Goal: Transaction & Acquisition: Purchase product/service

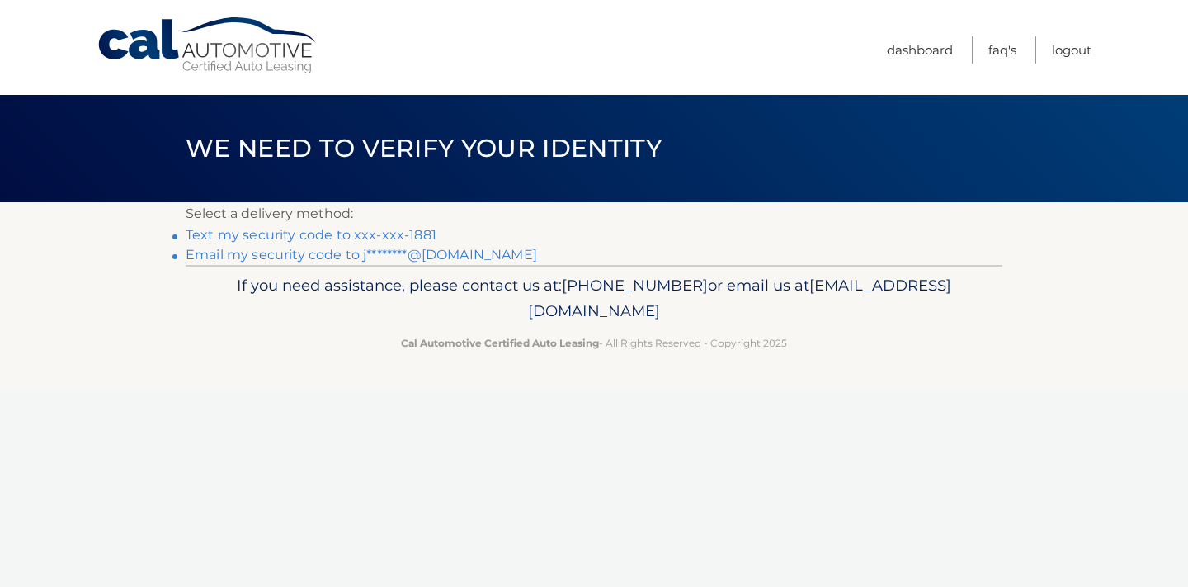
click at [308, 237] on link "Text my security code to xxx-xxx-1881" at bounding box center [311, 235] width 251 height 16
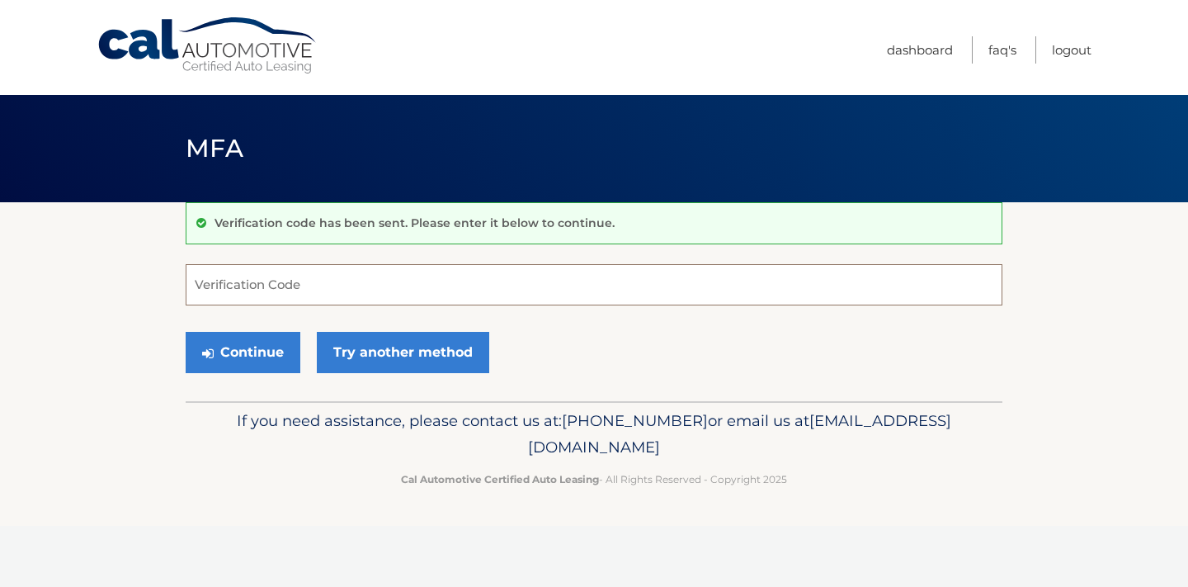
click at [290, 276] on input "Verification Code" at bounding box center [594, 284] width 817 height 41
type input "451402"
click at [268, 348] on button "Continue" at bounding box center [243, 352] width 115 height 41
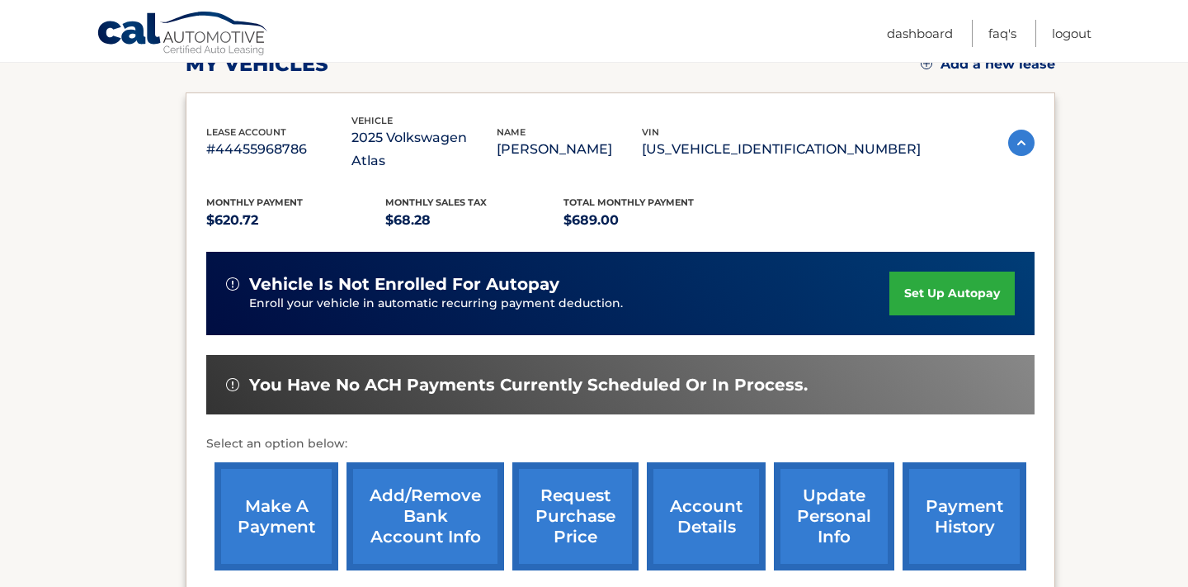
scroll to position [293, 0]
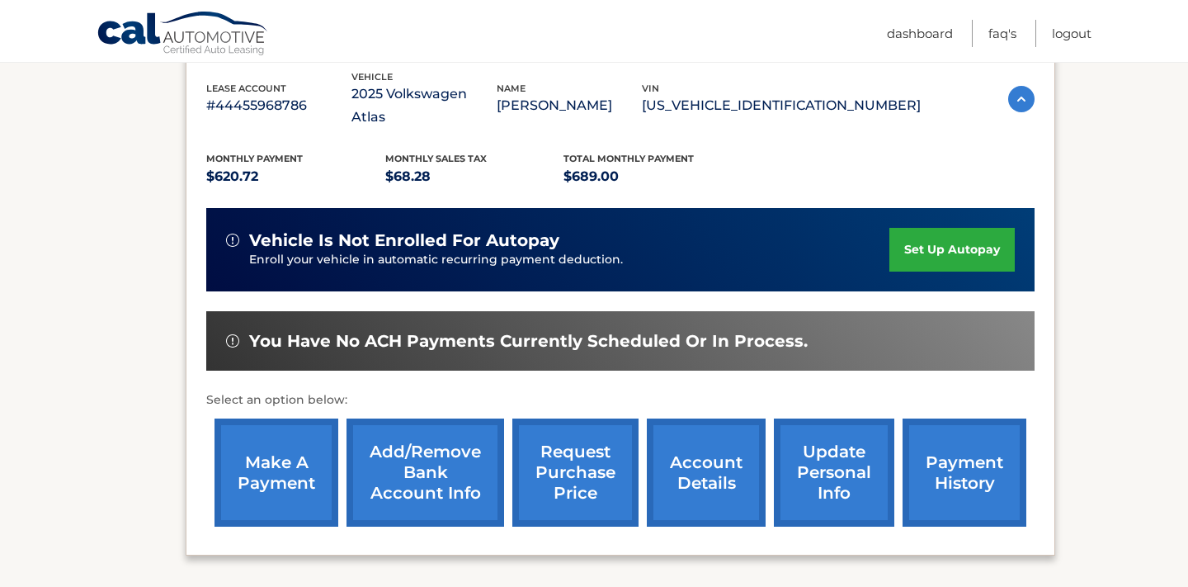
click at [440, 440] on link "Add/Remove bank account info" at bounding box center [425, 472] width 158 height 108
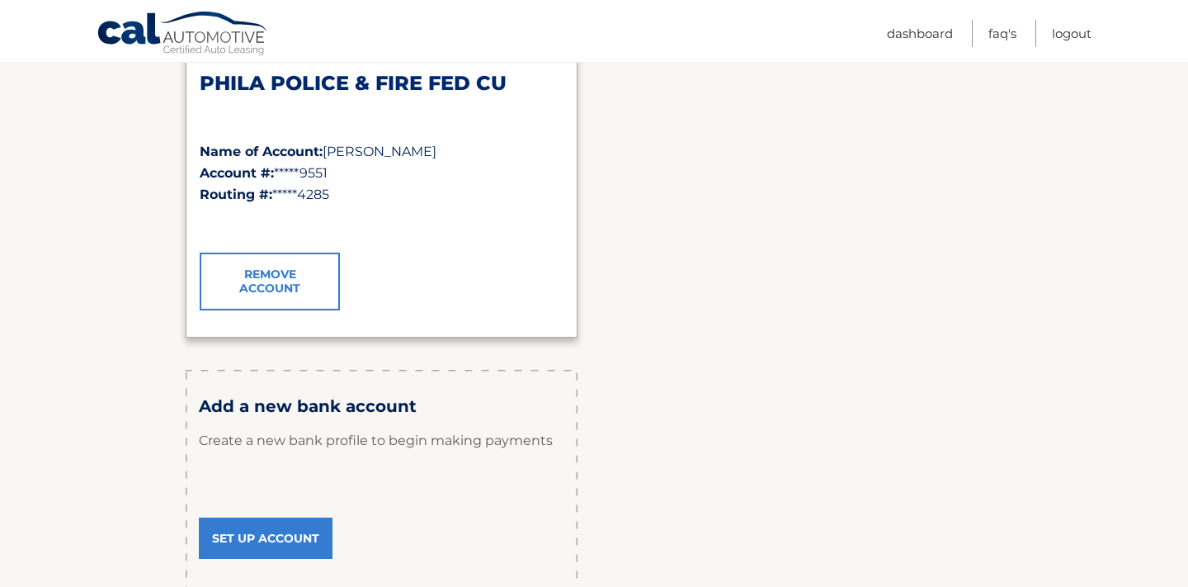
scroll to position [287, 0]
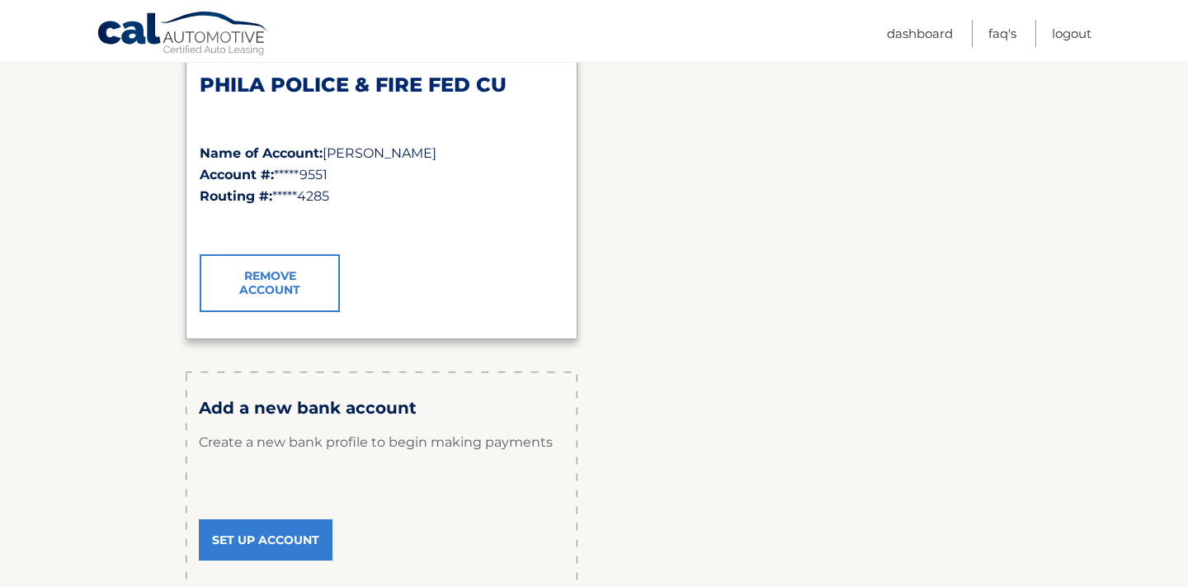
click at [276, 535] on link "Set Up Account" at bounding box center [266, 539] width 134 height 41
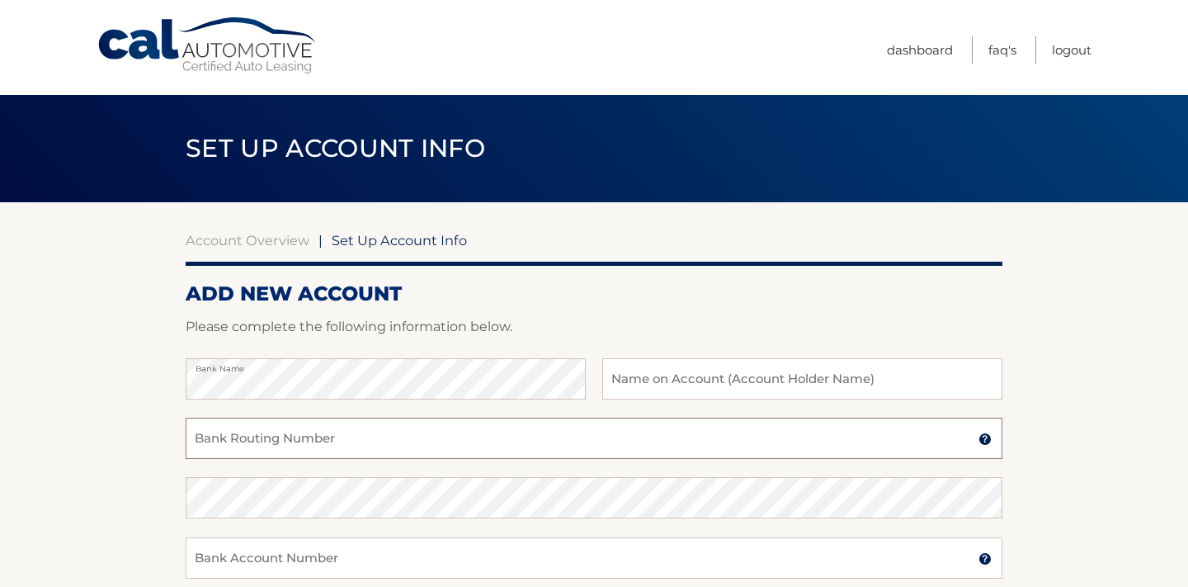
click at [397, 434] on input "Bank Routing Number" at bounding box center [594, 437] width 817 height 41
type input "031000053"
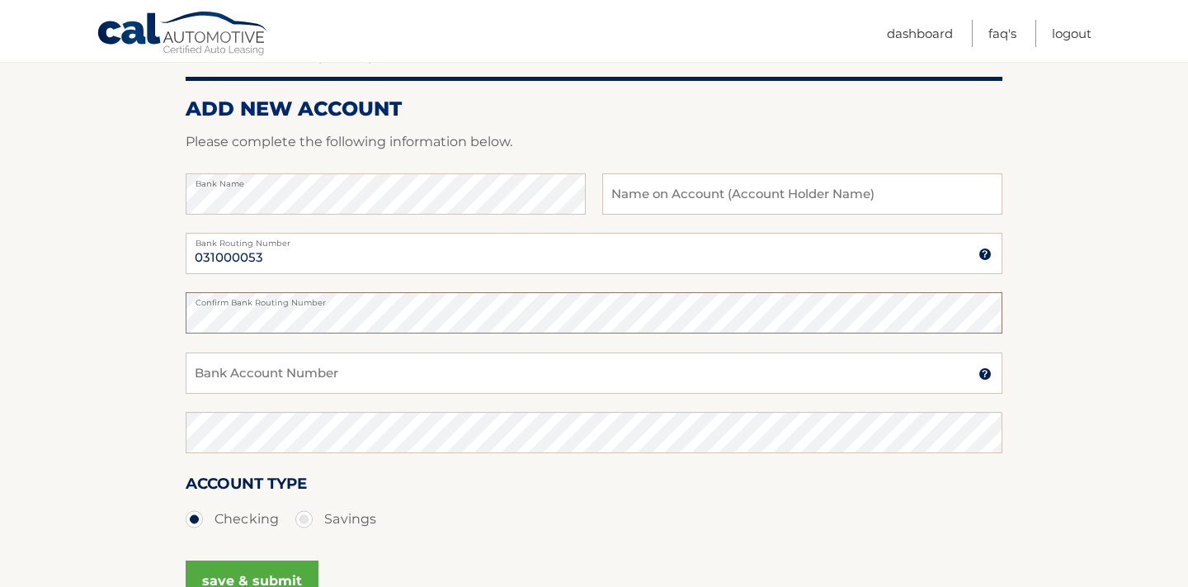
scroll to position [205, 0]
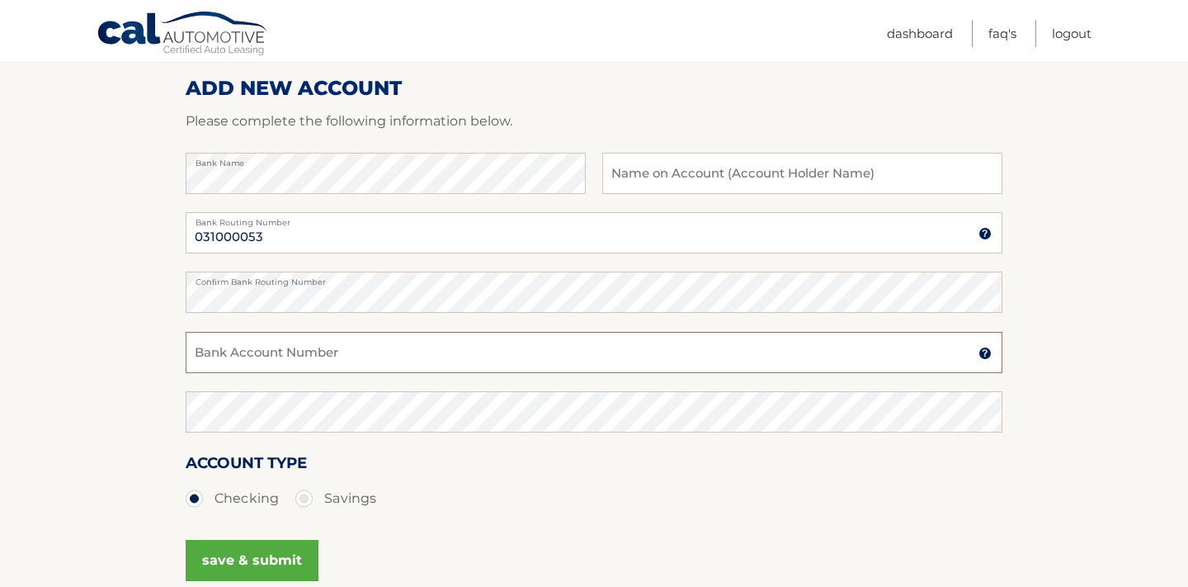
click at [310, 358] on input "Bank Account Number" at bounding box center [594, 352] width 817 height 41
type input "8590589682"
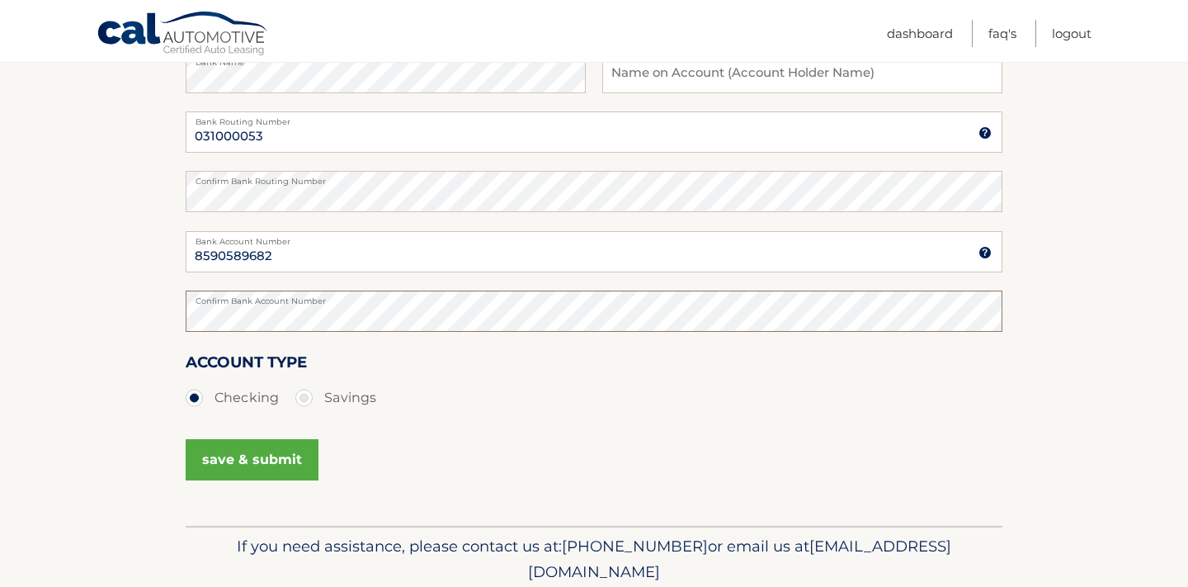
scroll to position [307, 0]
click at [226, 467] on button "save & submit" at bounding box center [252, 458] width 133 height 41
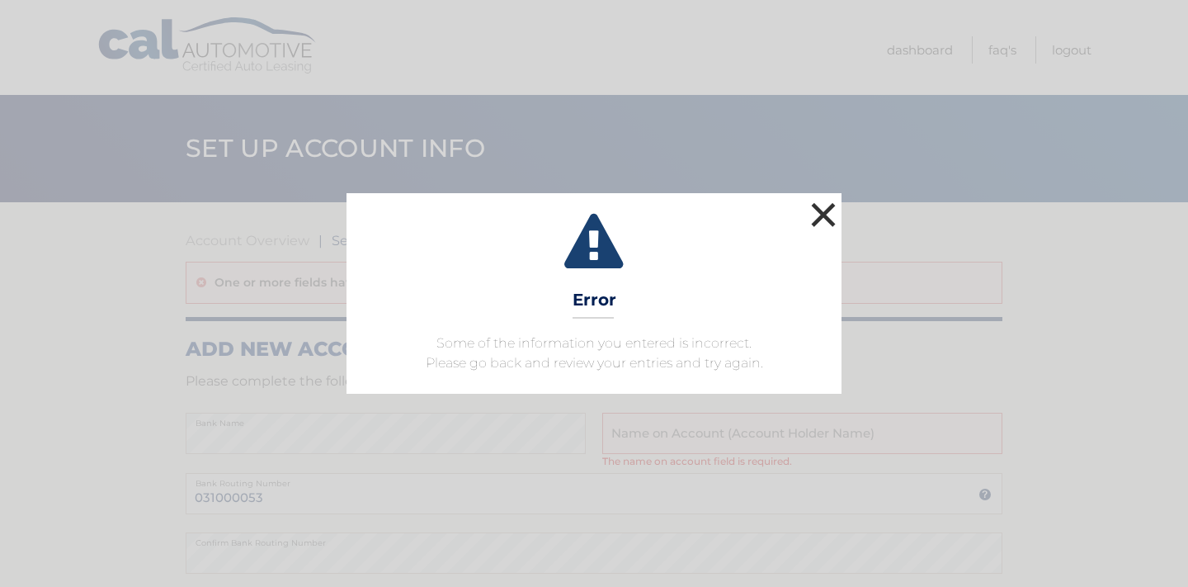
click at [823, 214] on button "×" at bounding box center [823, 214] width 33 height 33
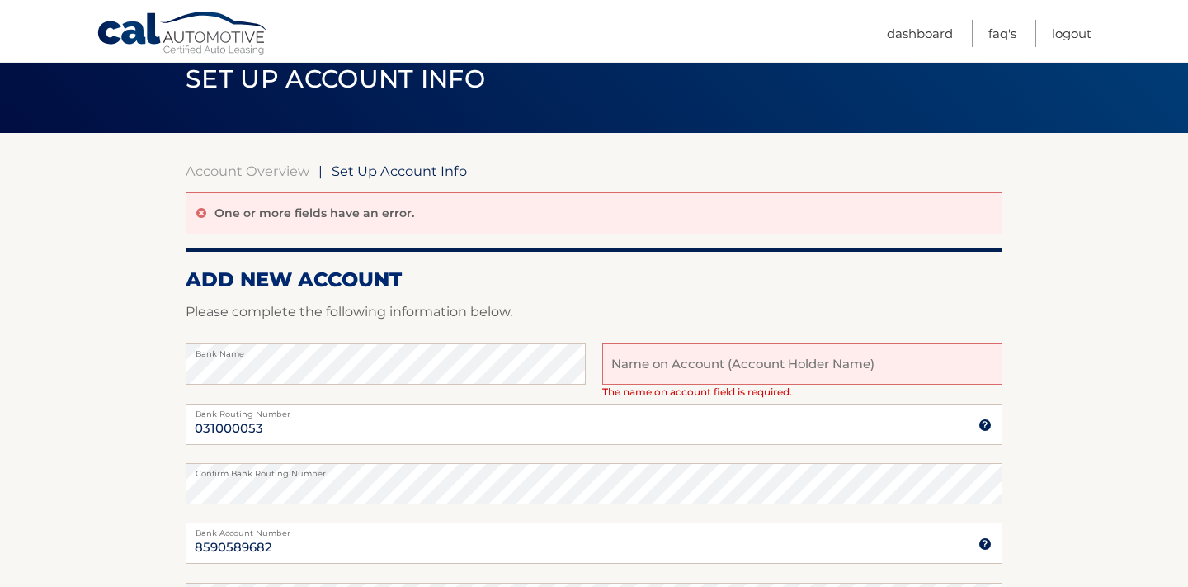
scroll to position [71, 0]
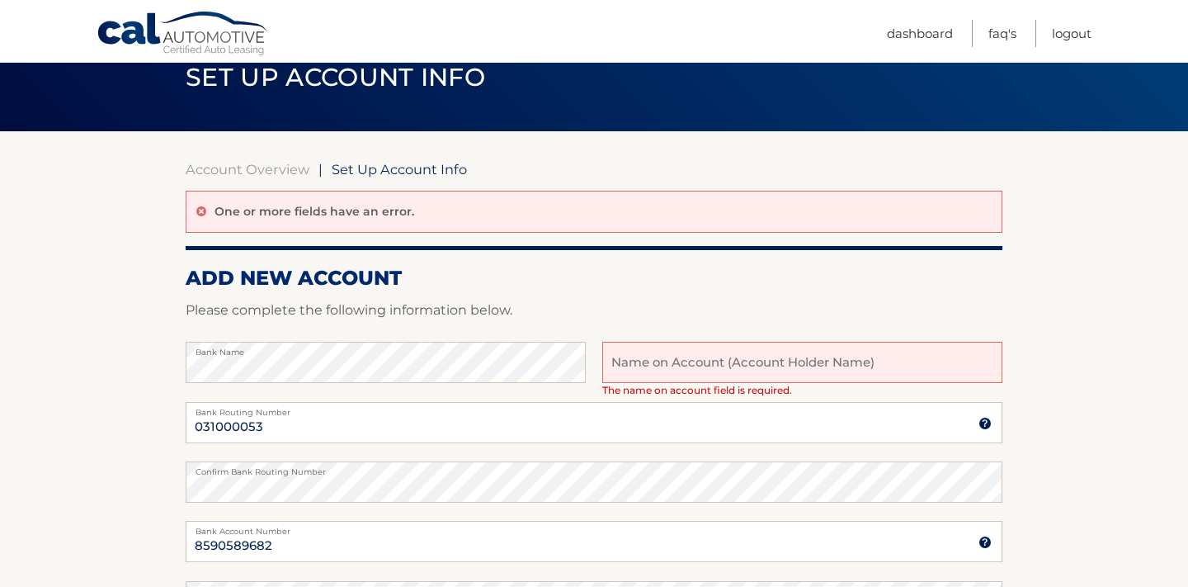
click at [682, 357] on input "text" at bounding box center [802, 362] width 400 height 41
type input "[PERSON_NAME]"
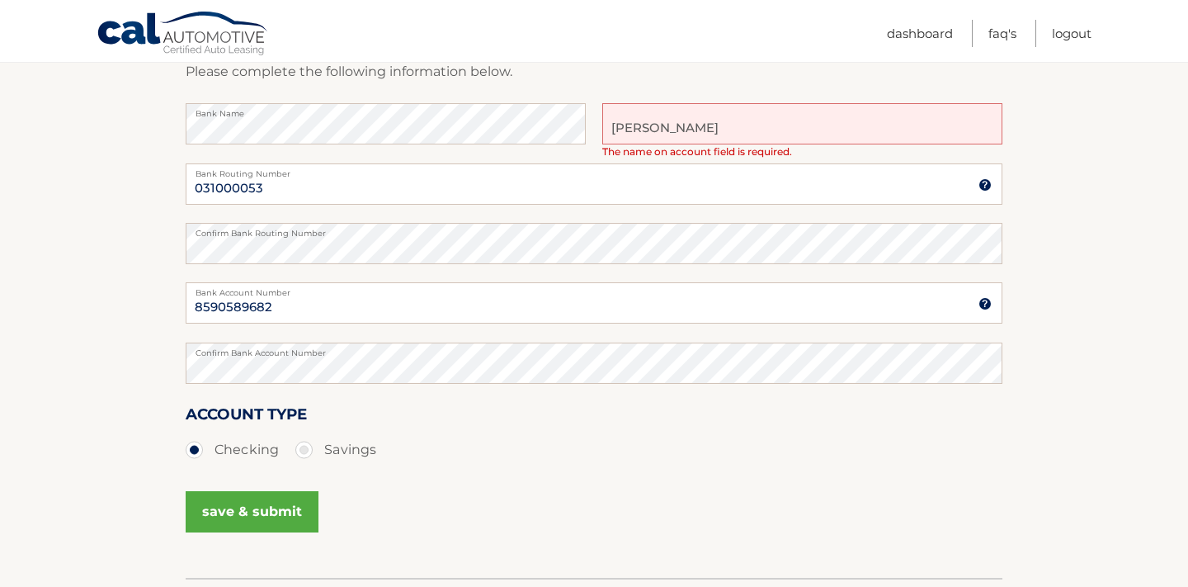
scroll to position [425, 0]
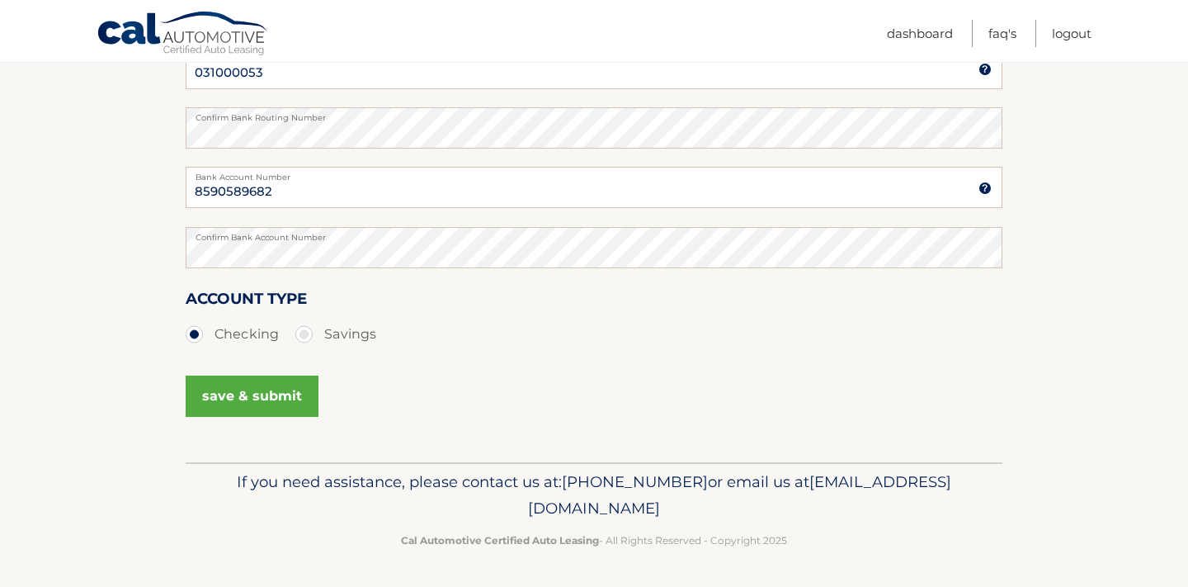
click at [219, 388] on button "save & submit" at bounding box center [252, 395] width 133 height 41
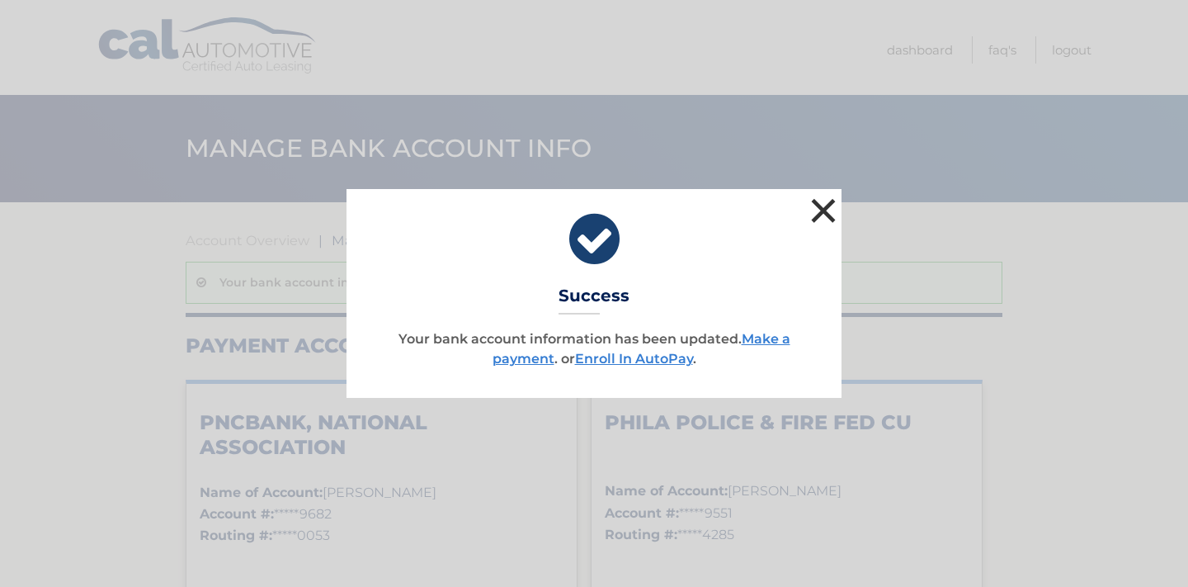
click at [819, 205] on button "×" at bounding box center [823, 210] width 33 height 33
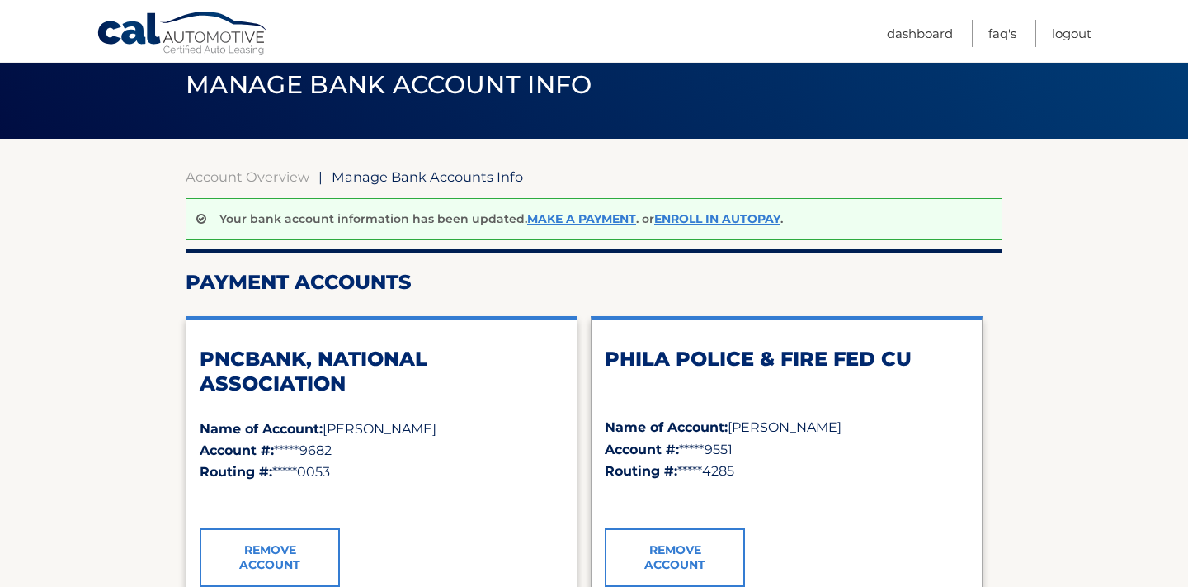
scroll to position [124, 0]
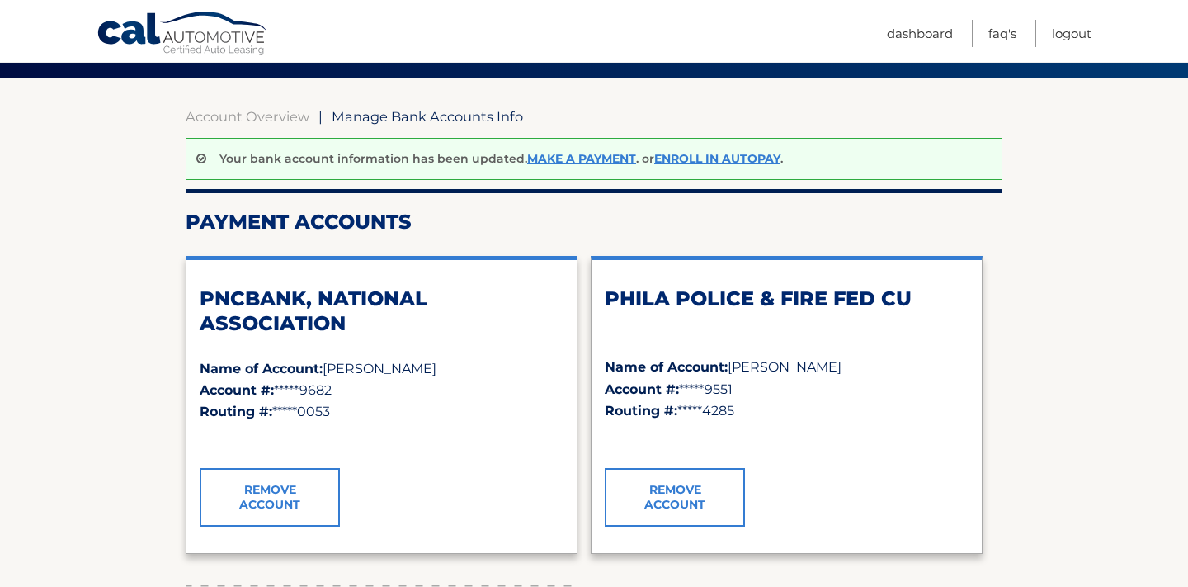
click at [230, 398] on div "Account #: *****9682" at bounding box center [382, 389] width 364 height 21
click at [250, 349] on div "PNCBANK, NATIONAL ASSOCIATION" at bounding box center [382, 321] width 364 height 71
click at [252, 349] on div "PNCBANK, NATIONAL ASSOCIATION" at bounding box center [382, 321] width 364 height 71
click at [231, 398] on div "Account #: *****9682" at bounding box center [382, 389] width 364 height 21
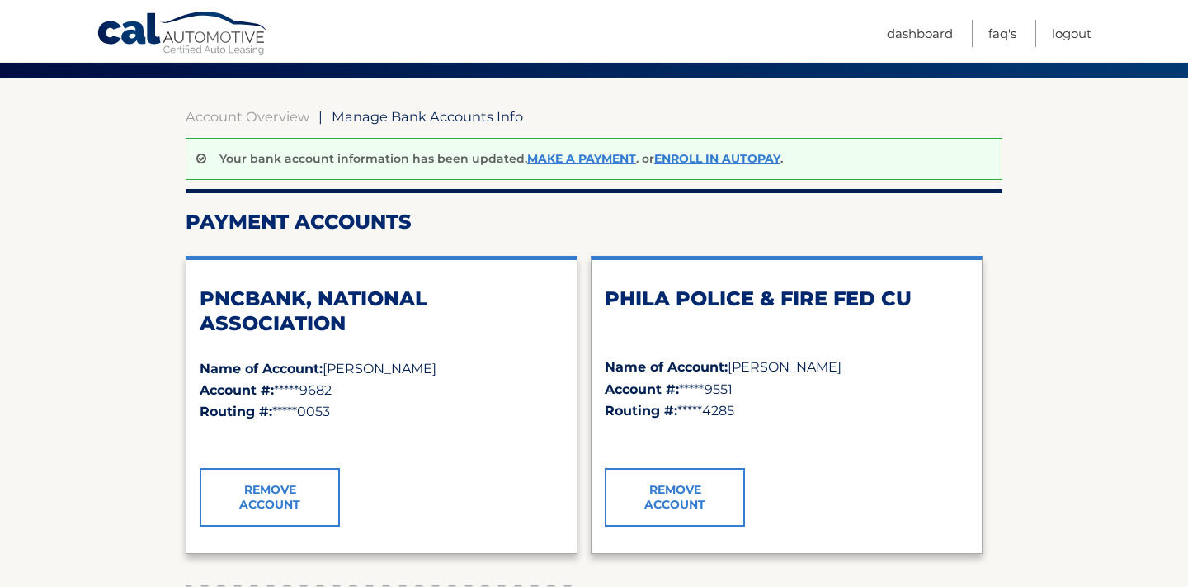
click at [247, 391] on strong "Account #:" at bounding box center [237, 390] width 74 height 16
drag, startPoint x: 249, startPoint y: 390, endPoint x: 278, endPoint y: 379, distance: 31.1
click at [249, 389] on strong "Account #:" at bounding box center [237, 390] width 74 height 16
click at [279, 379] on div "Account #: *****9682" at bounding box center [382, 389] width 364 height 21
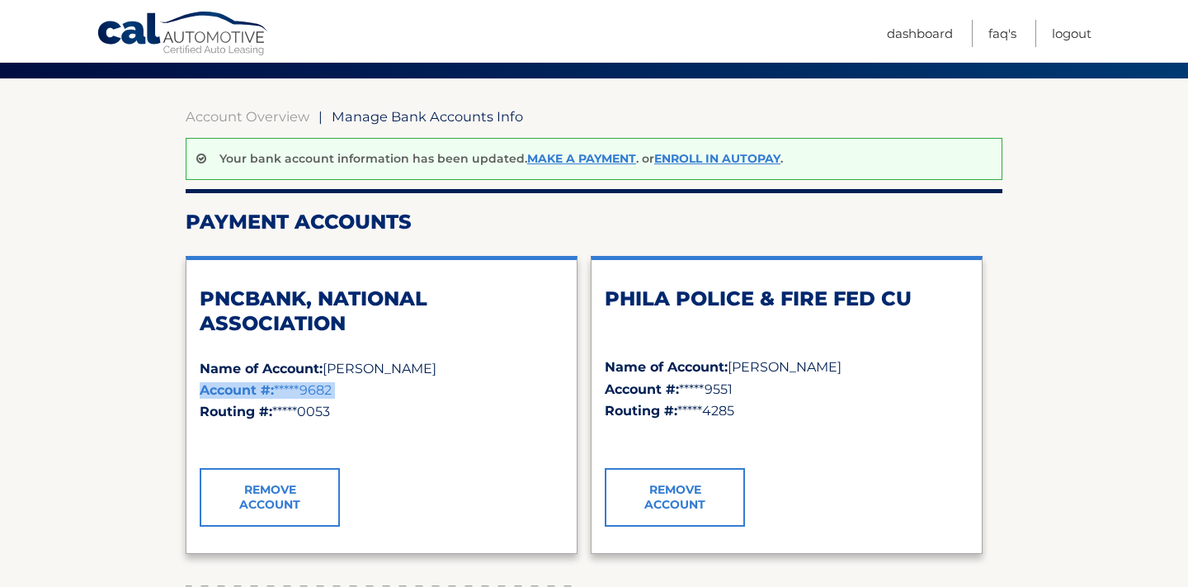
click at [279, 379] on div "Account #: *****9682" at bounding box center [382, 389] width 364 height 21
click at [398, 422] on div "Name of Account: Rachel Loke Account #: *****9682 Routing #: *****0053 ✓" at bounding box center [382, 406] width 364 height 99
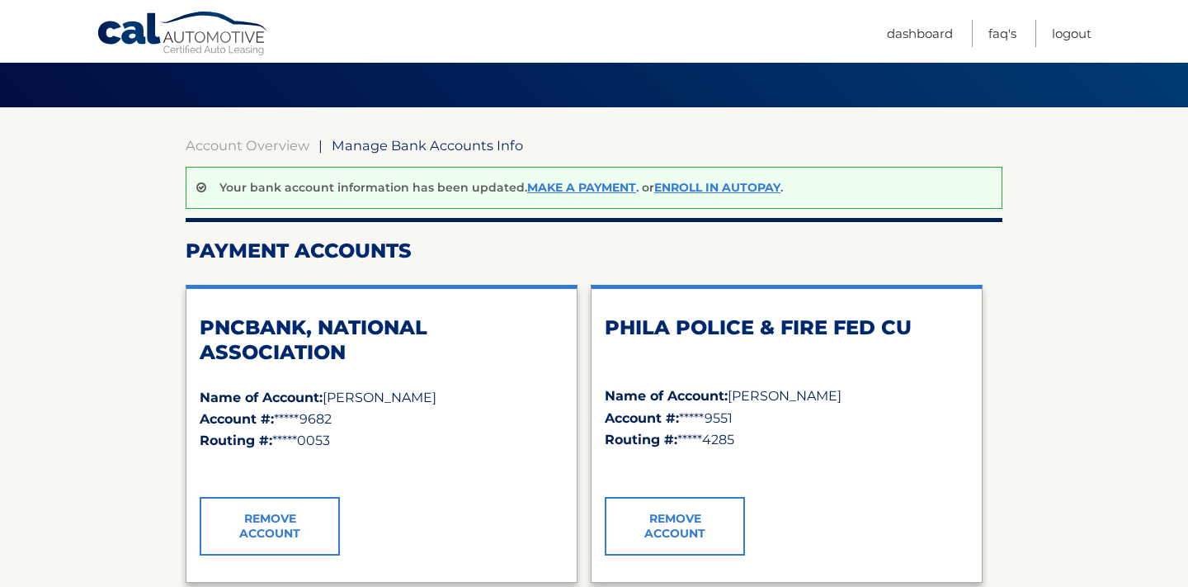
scroll to position [0, 0]
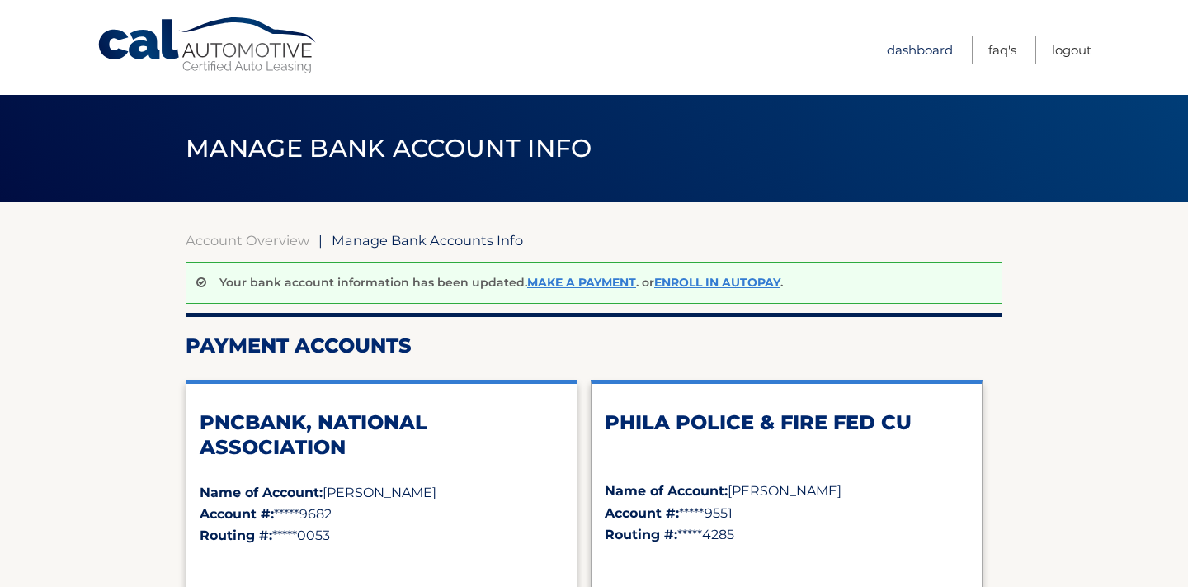
click at [925, 36] on link "Dashboard" at bounding box center [920, 49] width 66 height 27
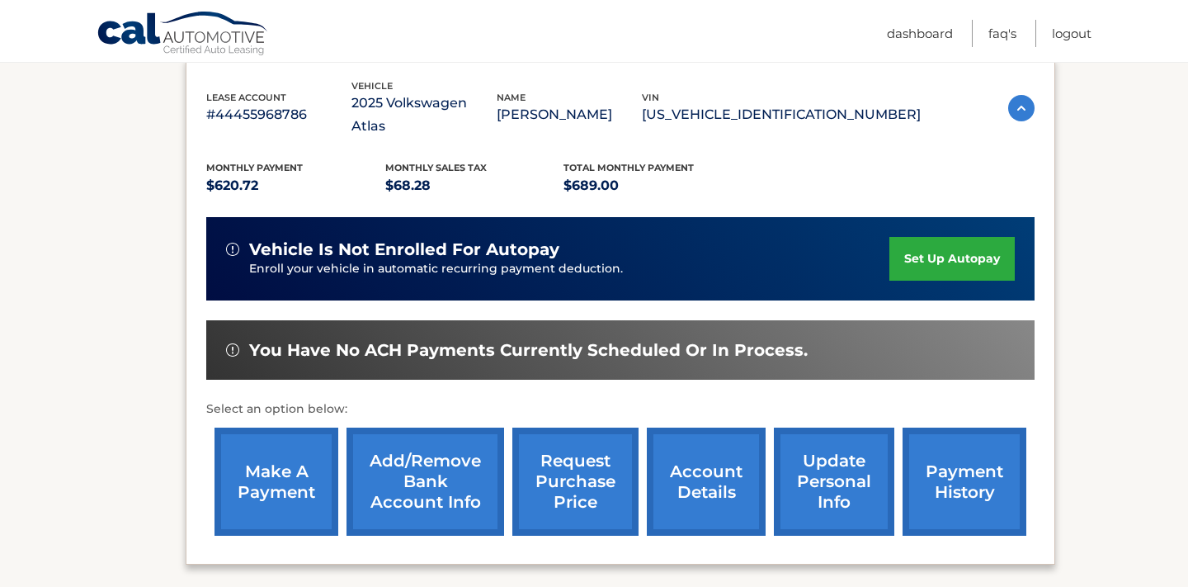
scroll to position [286, 0]
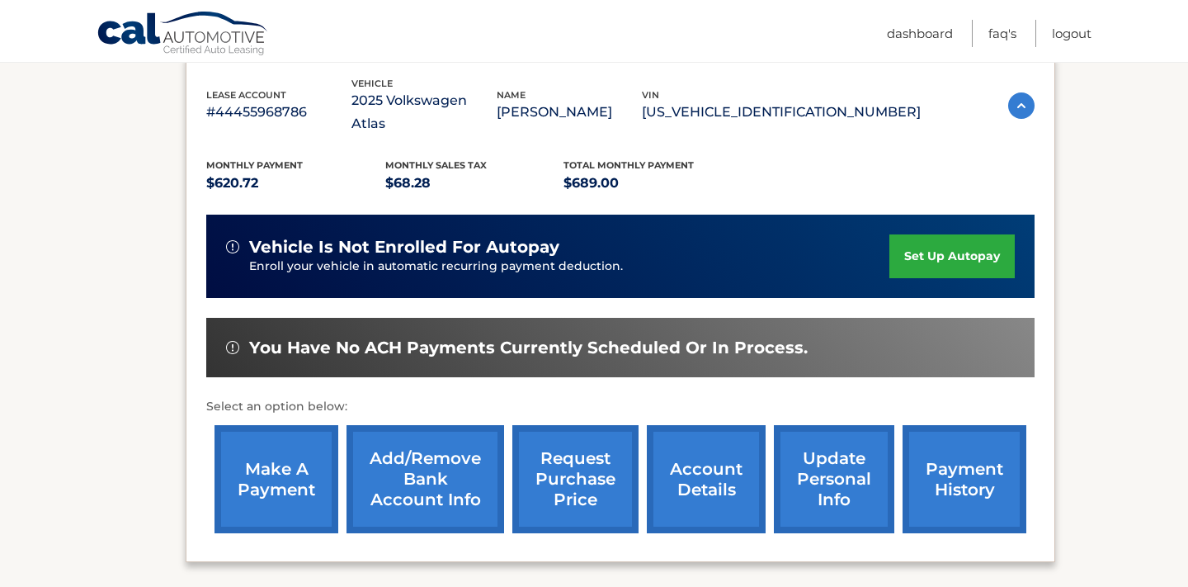
click at [264, 456] on link "make a payment" at bounding box center [276, 479] width 124 height 108
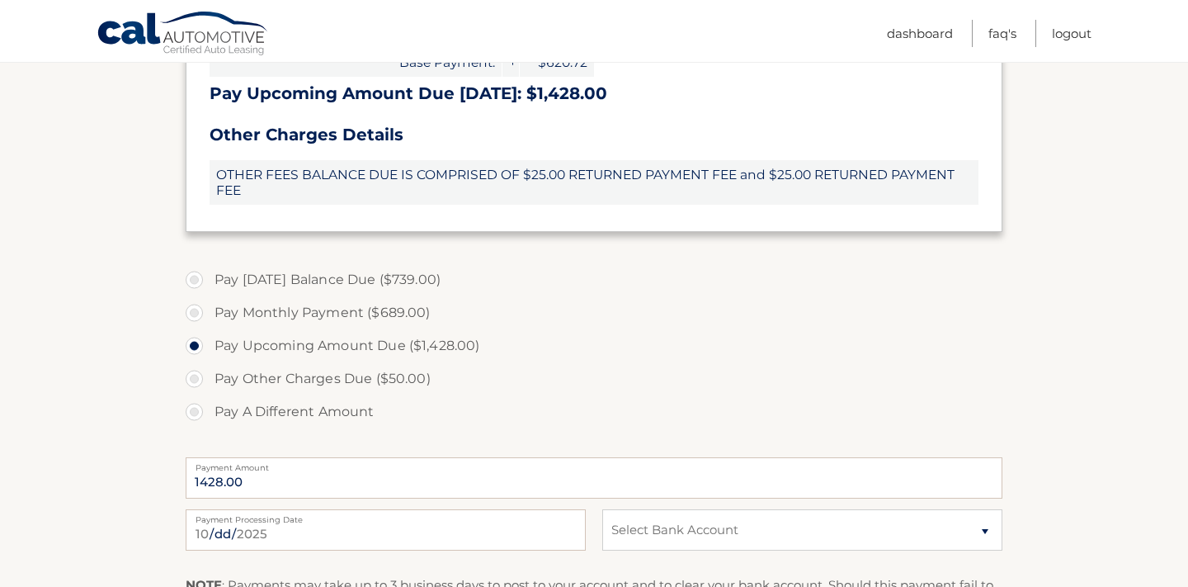
scroll to position [563, 0]
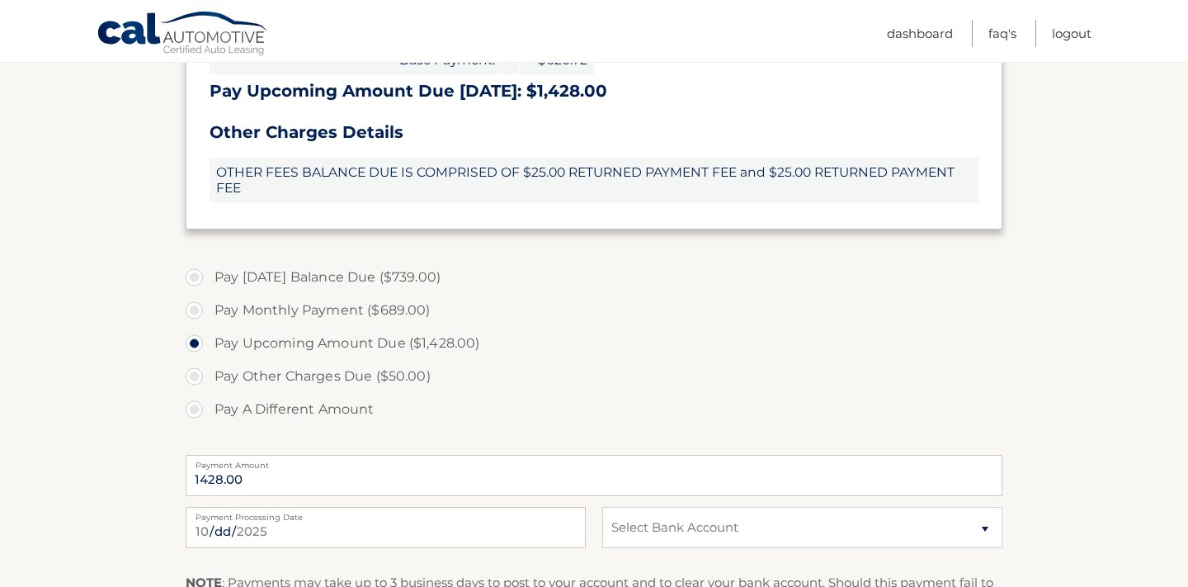
click at [197, 311] on label "Pay Monthly Payment ($689.00)" at bounding box center [594, 310] width 817 height 33
click at [197, 311] on input "Pay Monthly Payment ($689.00)" at bounding box center [200, 307] width 16 height 26
radio input "true"
type input "689.00"
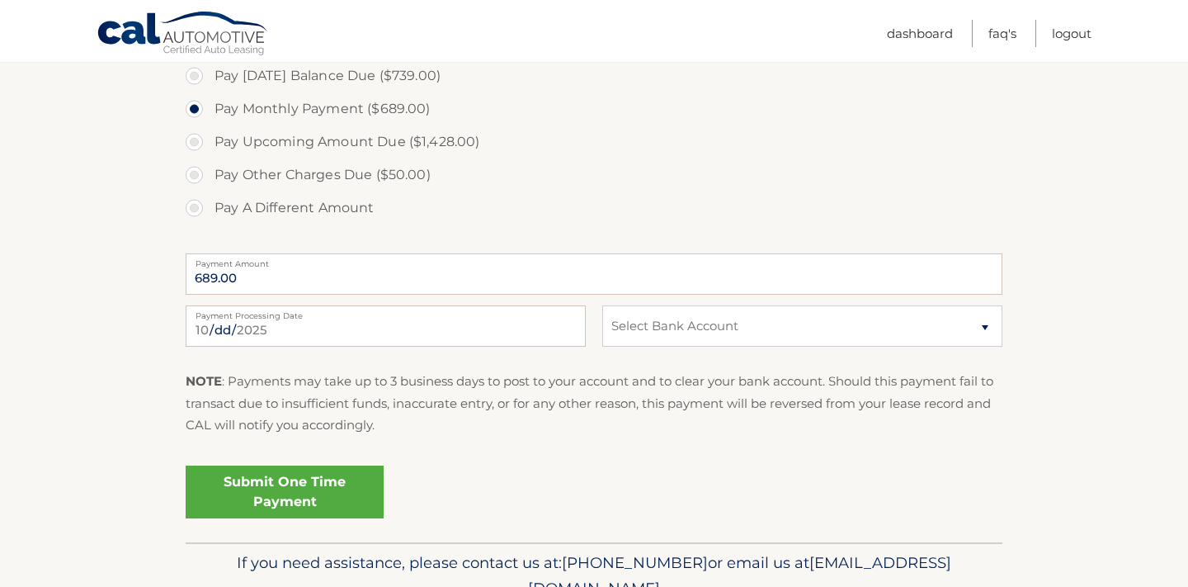
scroll to position [765, 0]
click at [963, 315] on select "Select Bank Account Checking PNCBANK, NATIONAL ASSOCIATION *****9682 Checking P…" at bounding box center [802, 324] width 400 height 41
select select "YWJiOTAwZjUtYzFkMy00MzM2LTlkZDItNjU3NzA5NTVlNzM1"
click at [602, 304] on select "Select Bank Account Checking PNCBANK, NATIONAL ASSOCIATION *****9682 Checking P…" at bounding box center [802, 324] width 400 height 41
click at [305, 499] on link "Submit One Time Payment" at bounding box center [285, 490] width 198 height 53
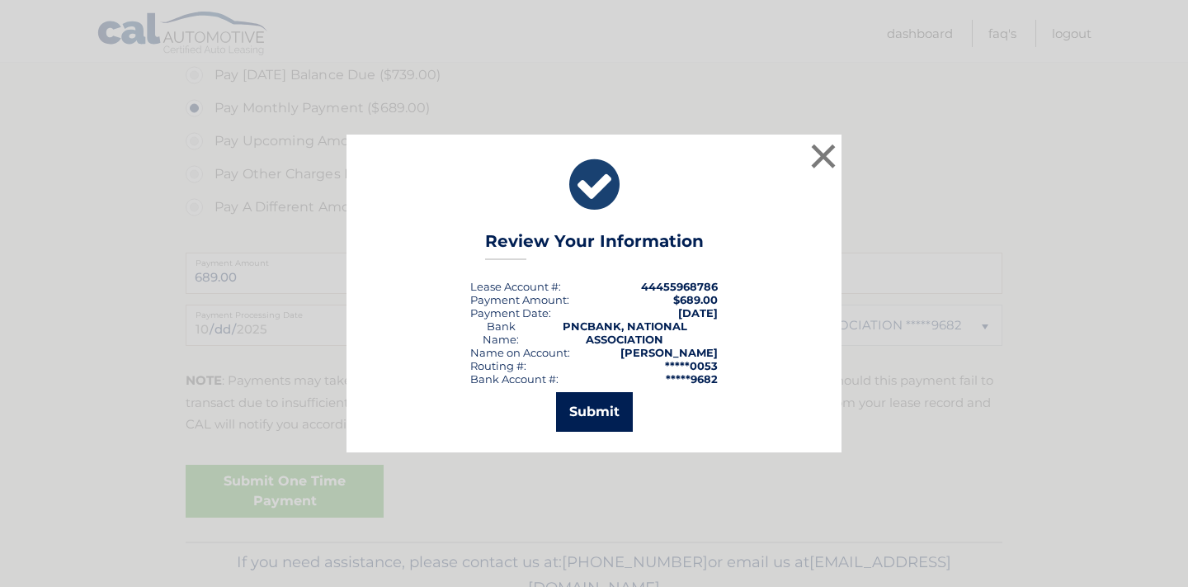
click at [600, 408] on button "Submit" at bounding box center [594, 412] width 77 height 40
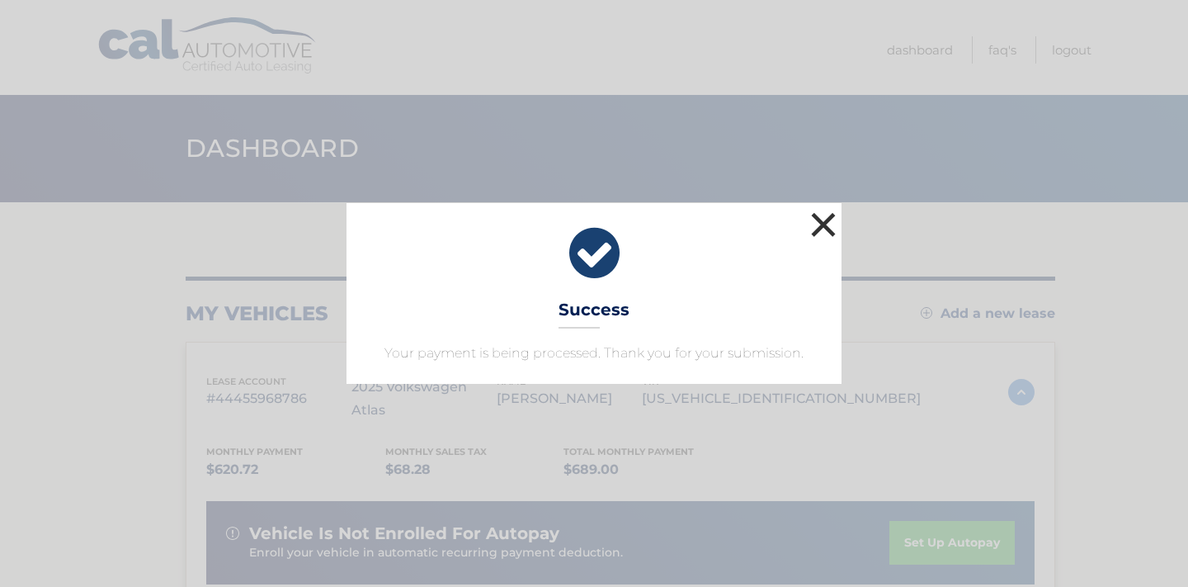
click at [821, 219] on button "×" at bounding box center [823, 224] width 33 height 33
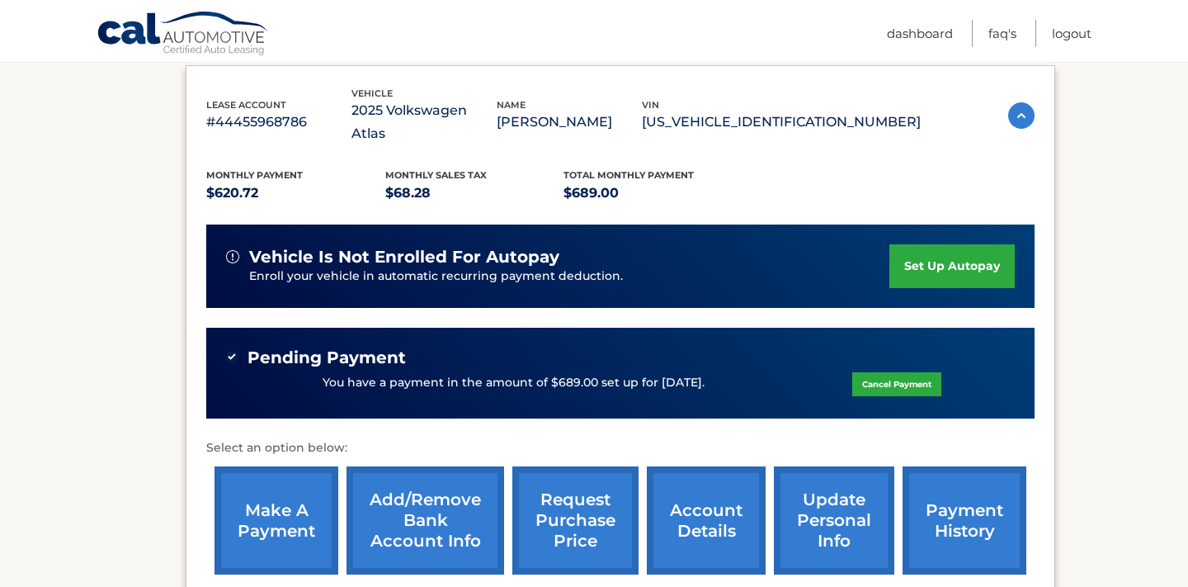
scroll to position [444, 0]
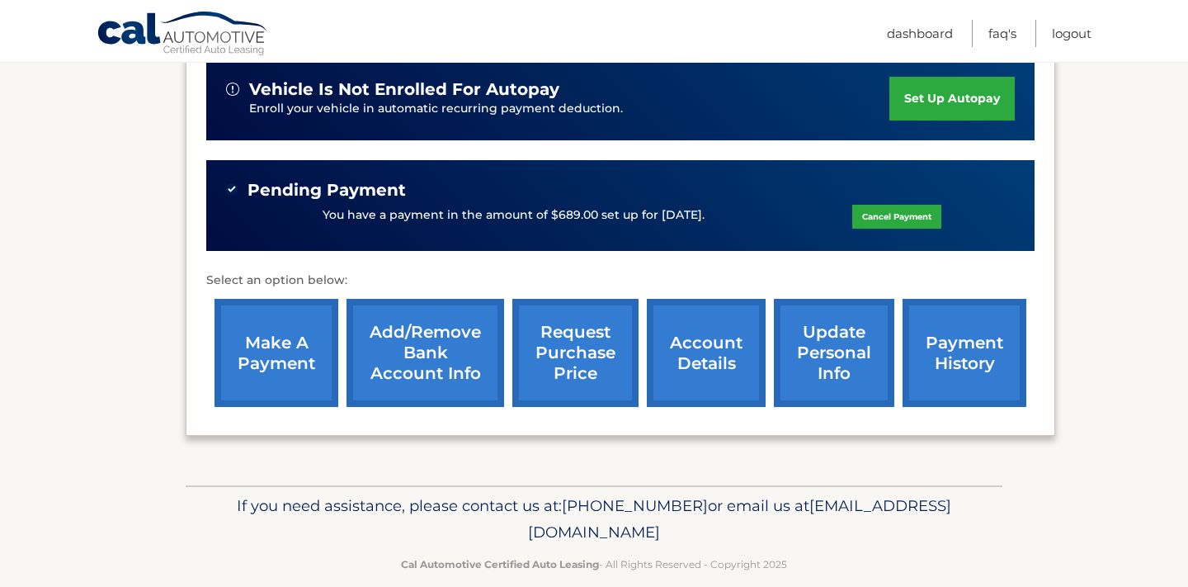
click at [707, 344] on link "account details" at bounding box center [706, 353] width 119 height 108
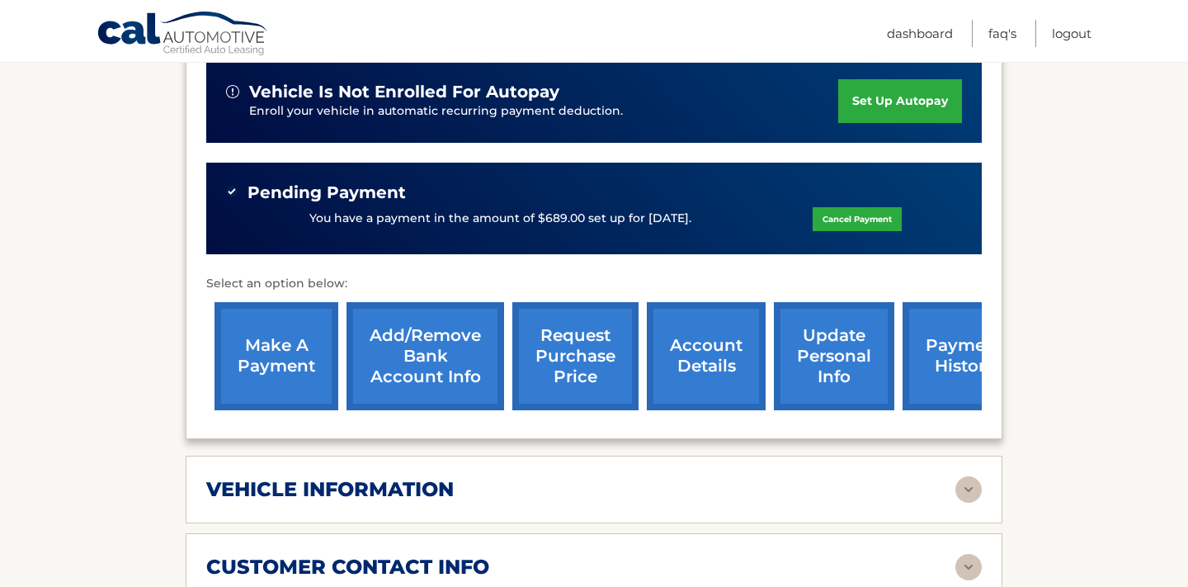
scroll to position [464, 0]
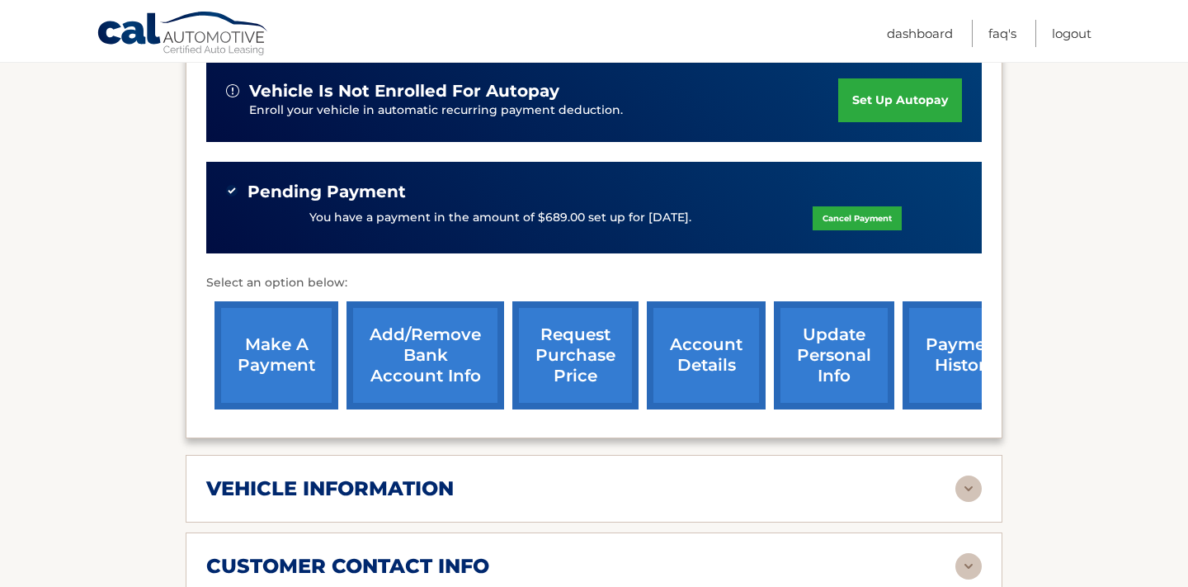
click at [987, 342] on div "lease account #44455968786 vehicle 2025 Volkswagen Atlas name [PERSON_NAME] vin…" at bounding box center [594, 168] width 817 height 539
click at [942, 337] on link "payment history" at bounding box center [965, 355] width 124 height 108
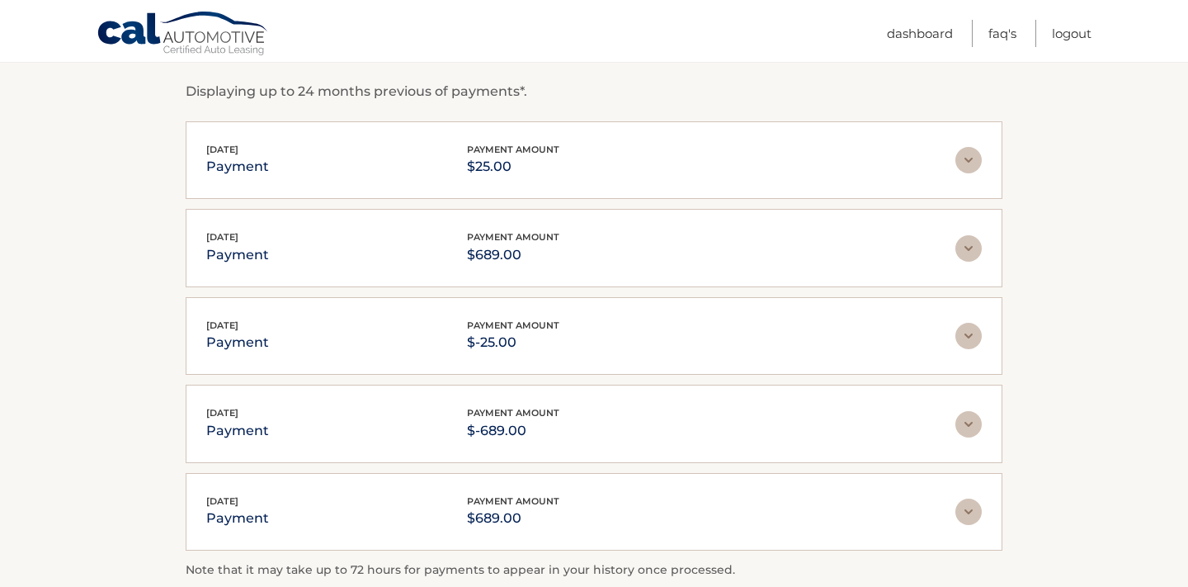
scroll to position [280, 0]
click at [969, 252] on img at bounding box center [968, 249] width 26 height 26
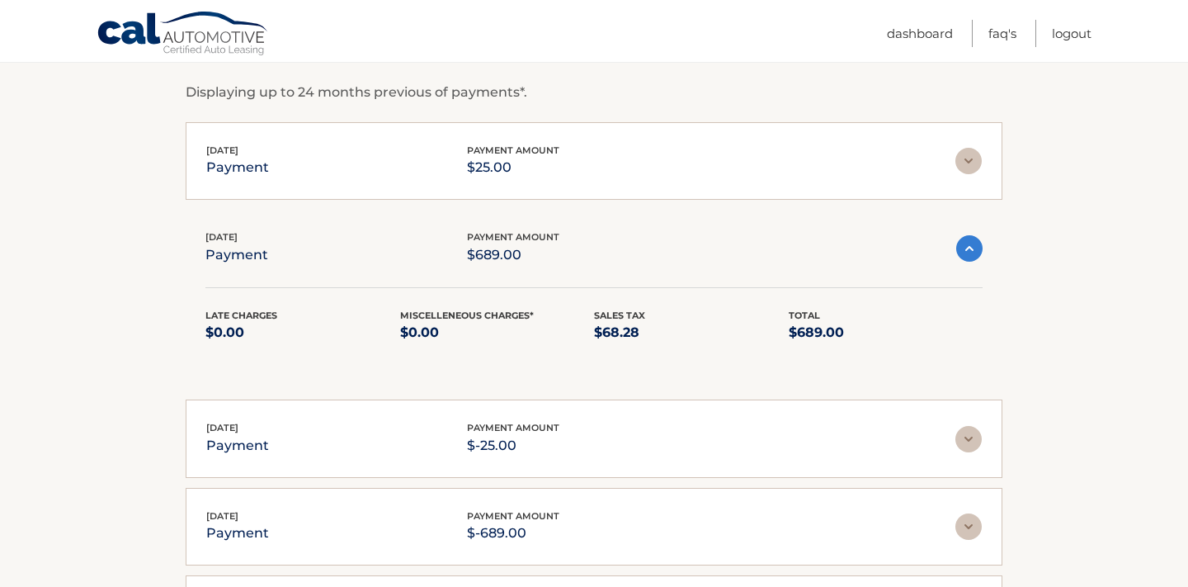
click at [969, 252] on img at bounding box center [969, 248] width 26 height 26
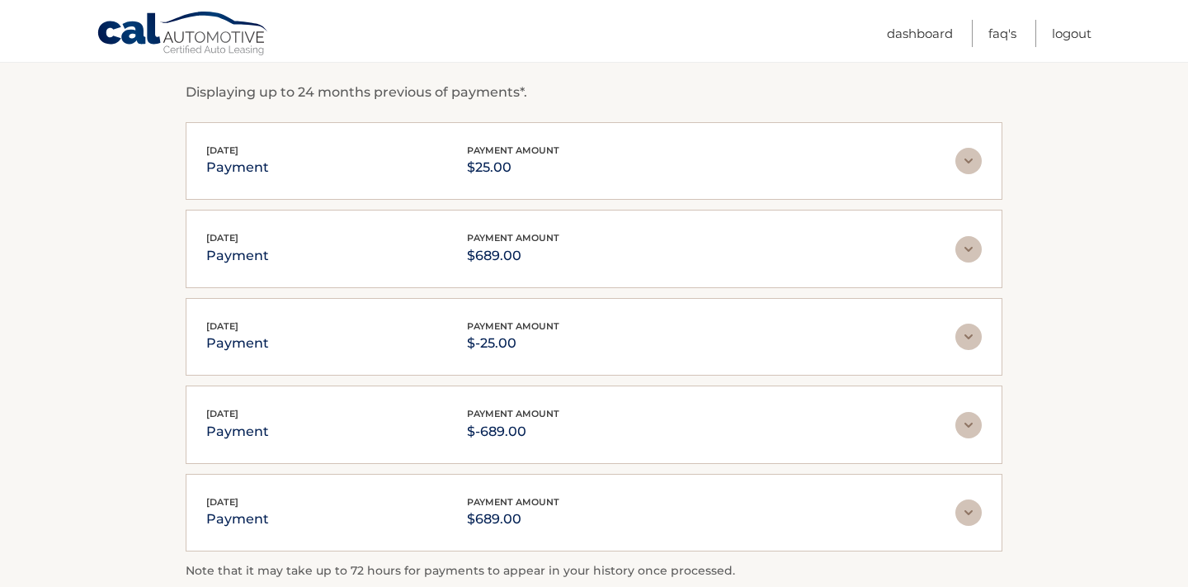
click at [969, 252] on img at bounding box center [968, 249] width 26 height 26
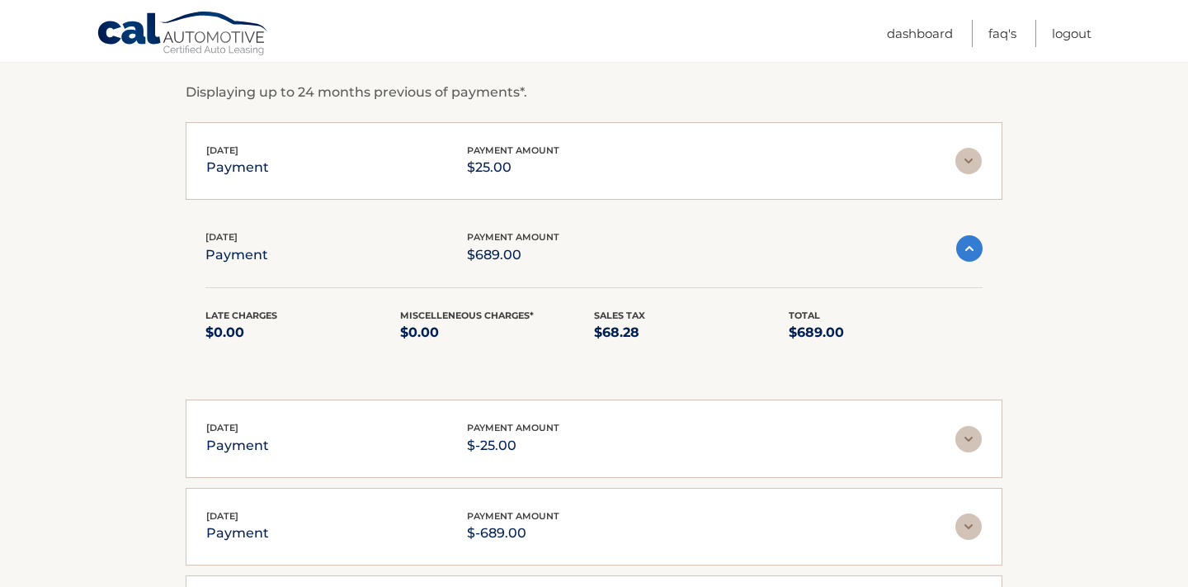
click at [969, 252] on img at bounding box center [969, 248] width 26 height 26
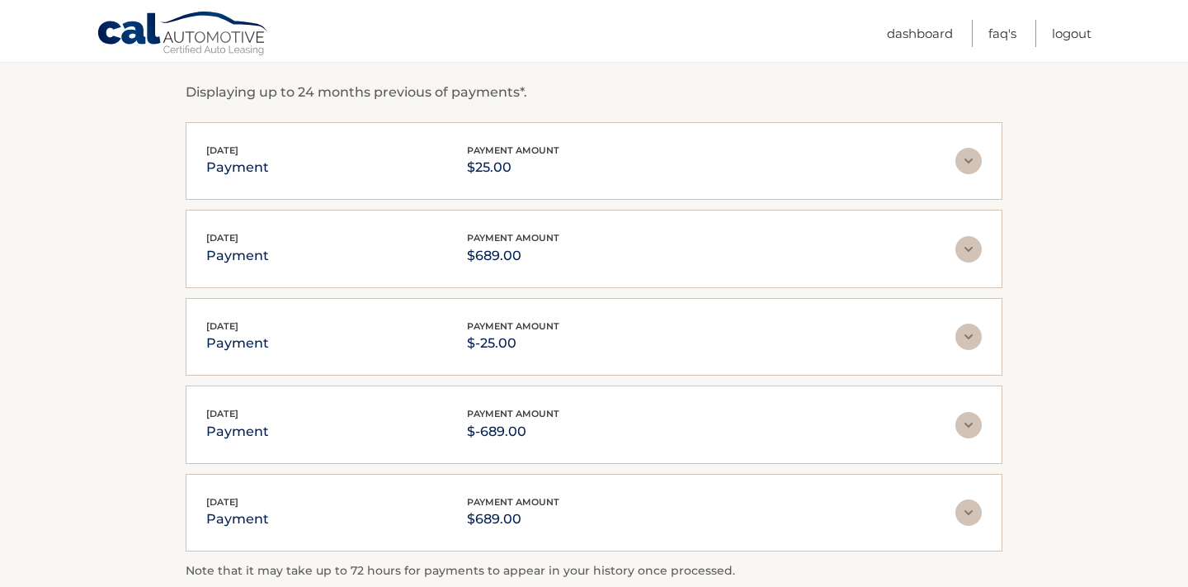
click at [967, 163] on img at bounding box center [968, 161] width 26 height 26
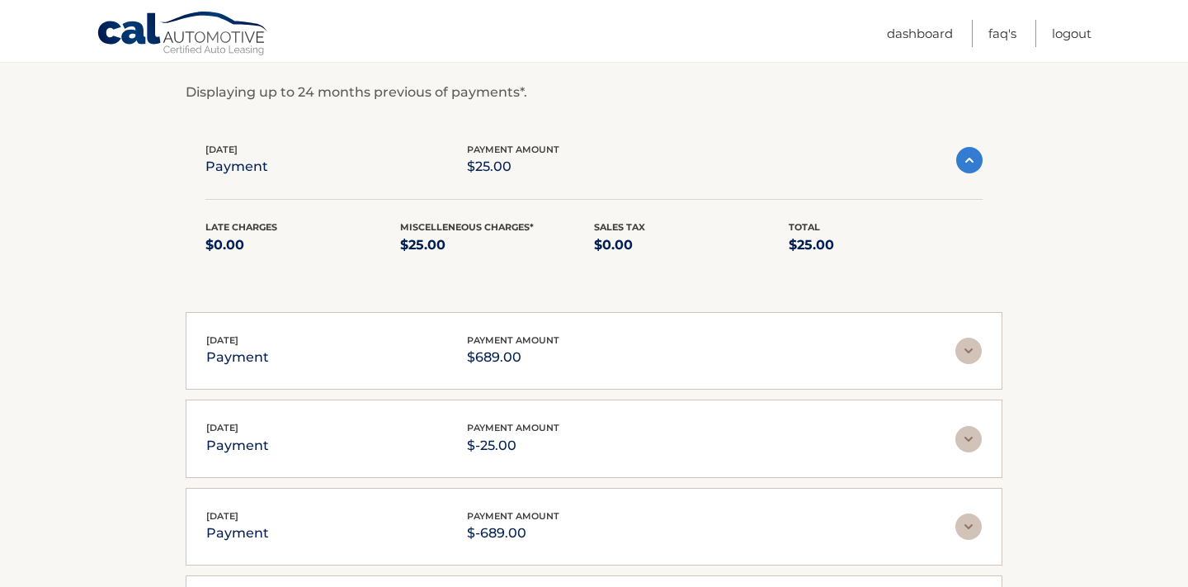
click at [967, 163] on img at bounding box center [969, 160] width 26 height 26
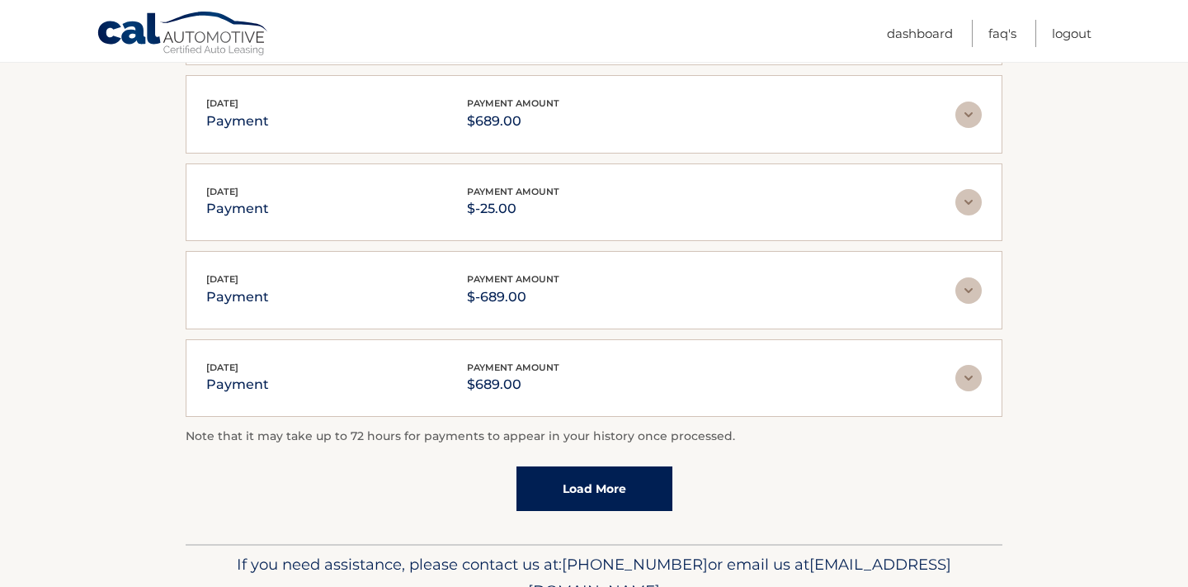
scroll to position [405, 0]
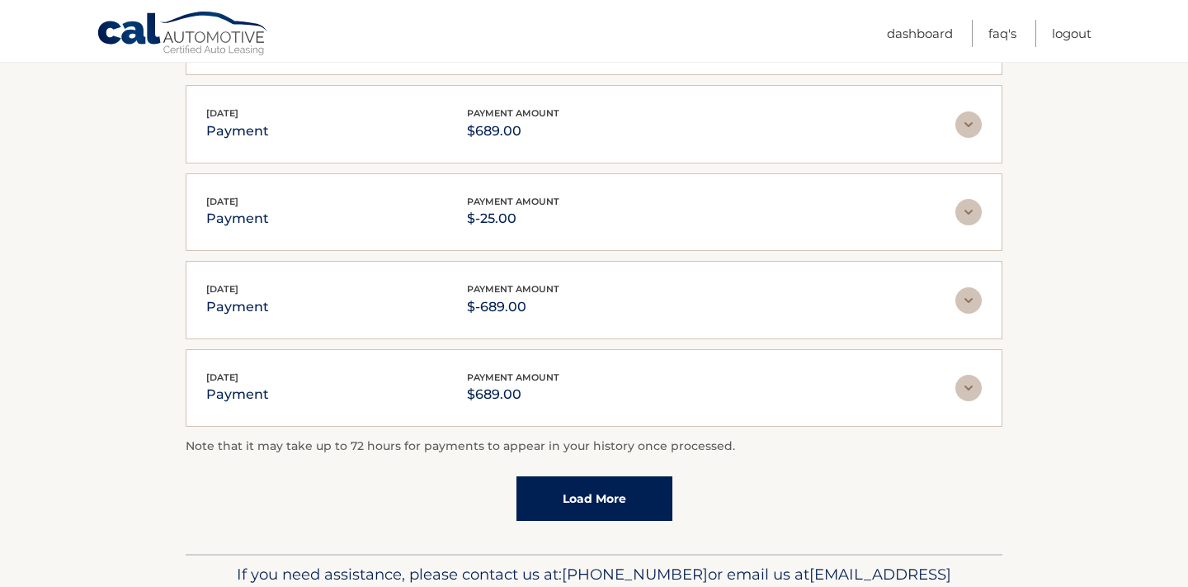
click at [969, 304] on img at bounding box center [968, 300] width 26 height 26
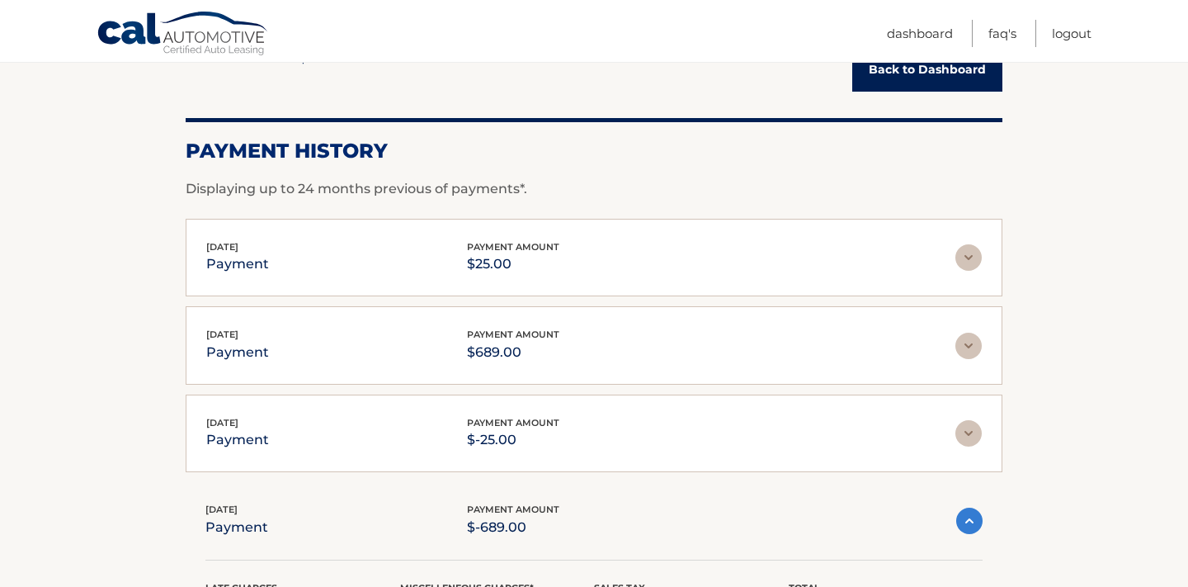
scroll to position [186, 0]
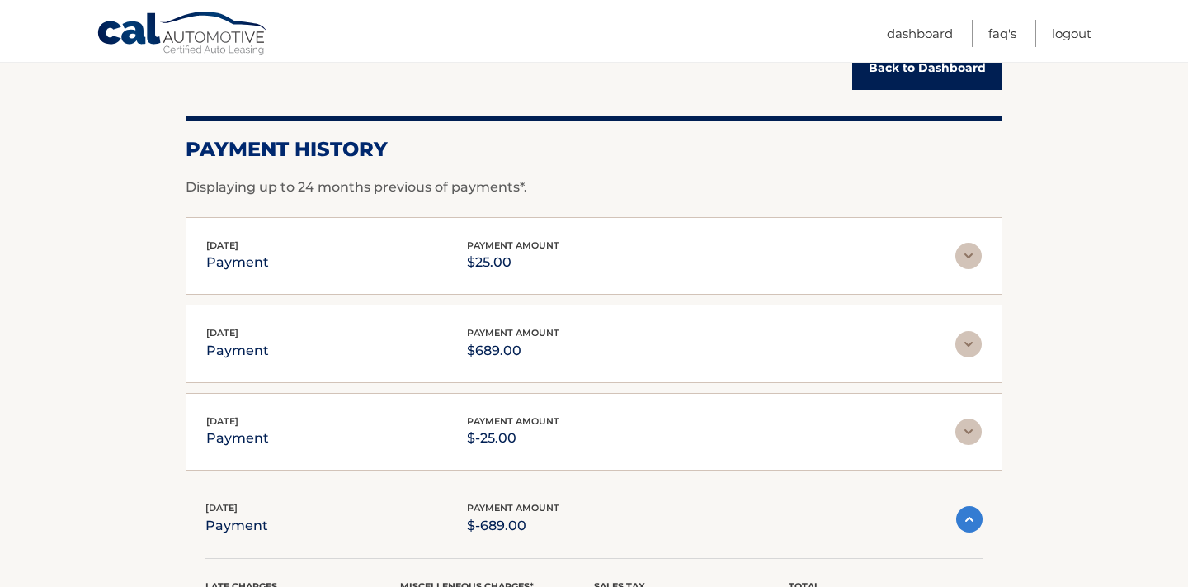
click at [970, 348] on img at bounding box center [968, 344] width 26 height 26
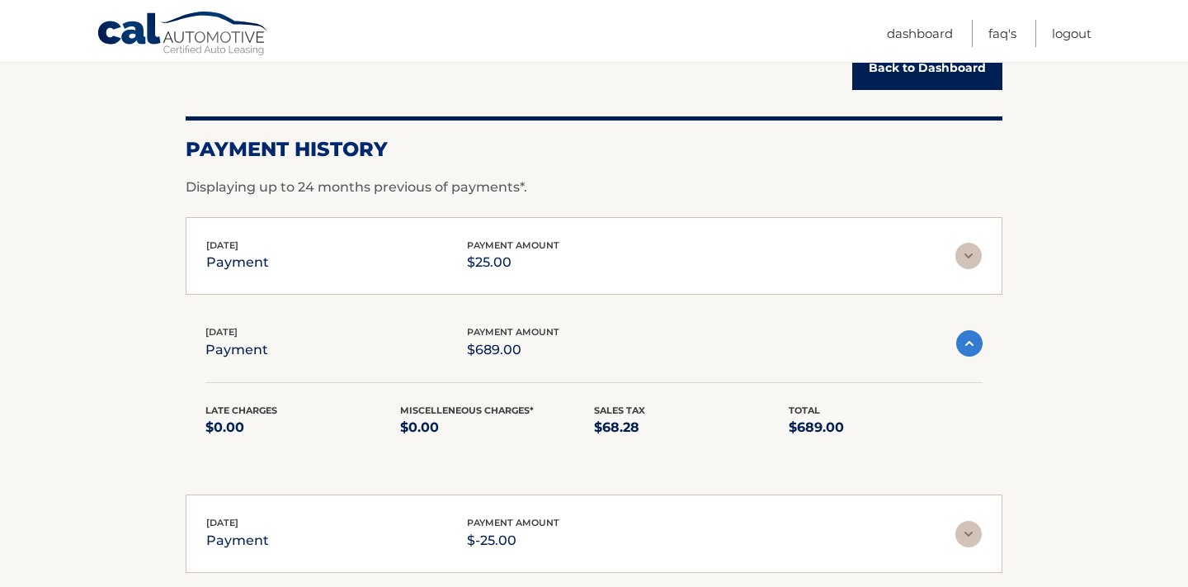
click at [970, 348] on img at bounding box center [969, 343] width 26 height 26
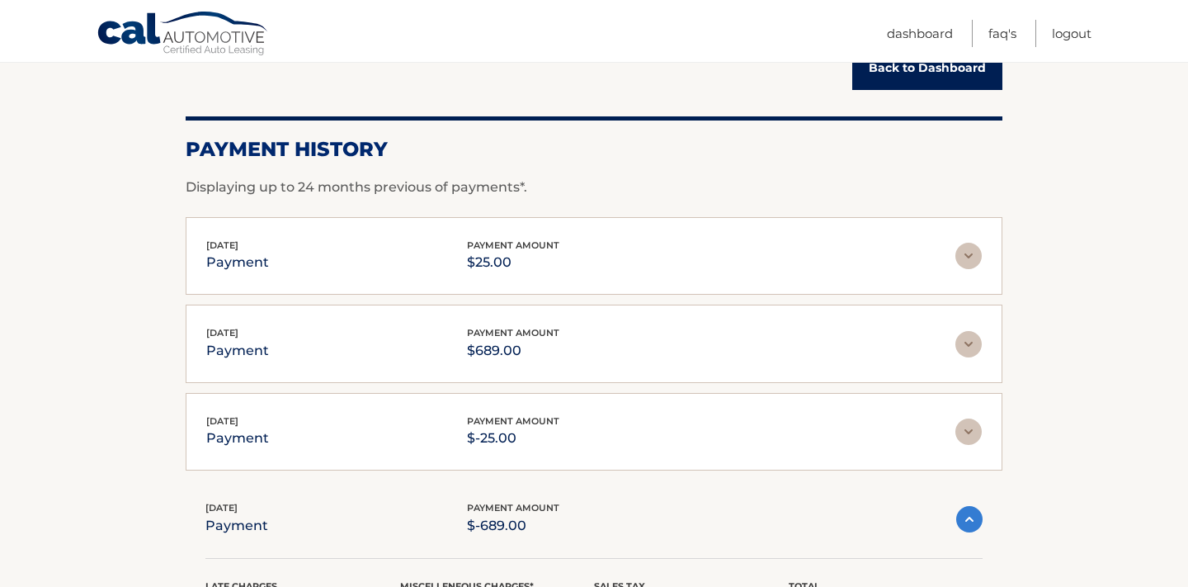
click at [969, 272] on div "[DATE] payment payment amount $25.00" at bounding box center [593, 256] width 775 height 37
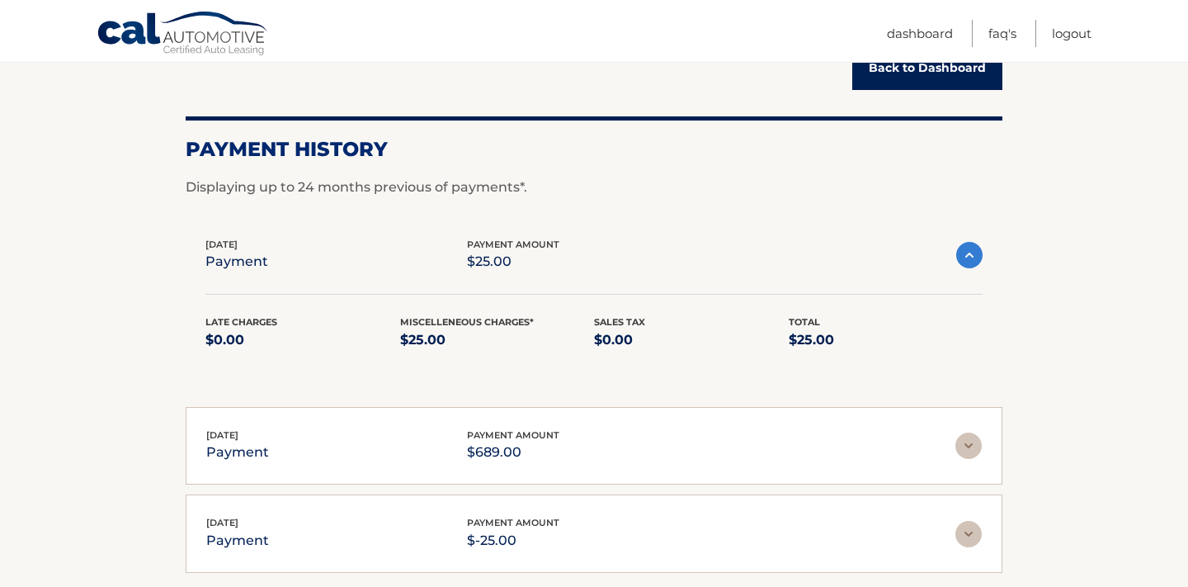
click at [969, 273] on div "Late Charges $0.00 Miscelleneous Charges* $25.00 Sales Tax $0.00 Total $25.00" at bounding box center [593, 321] width 777 height 97
click at [968, 256] on img at bounding box center [969, 255] width 26 height 26
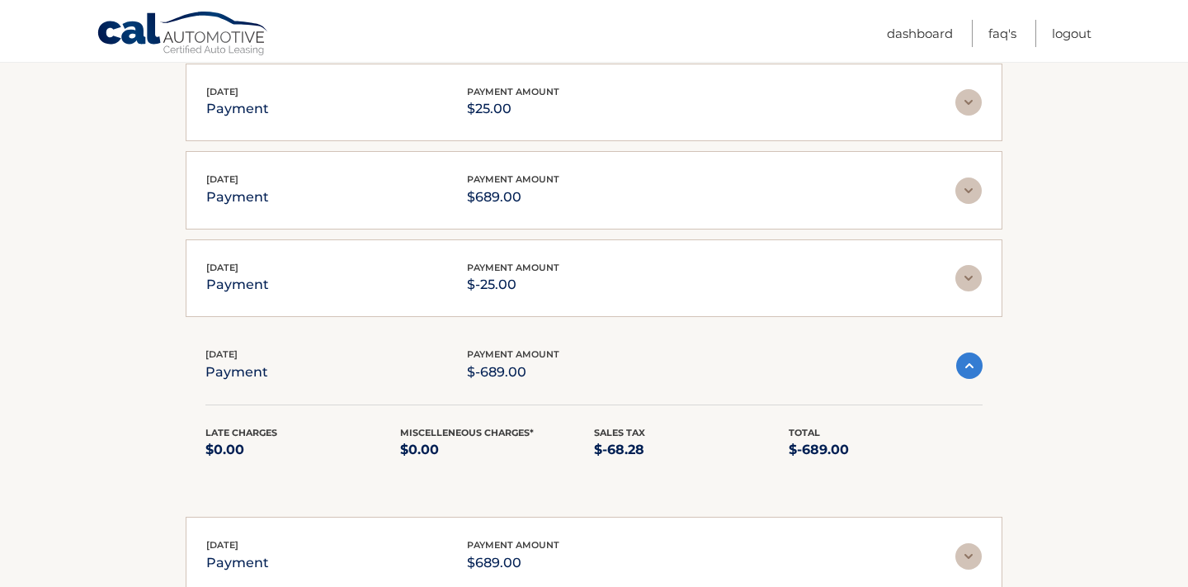
scroll to position [340, 0]
click at [965, 277] on img at bounding box center [968, 277] width 26 height 26
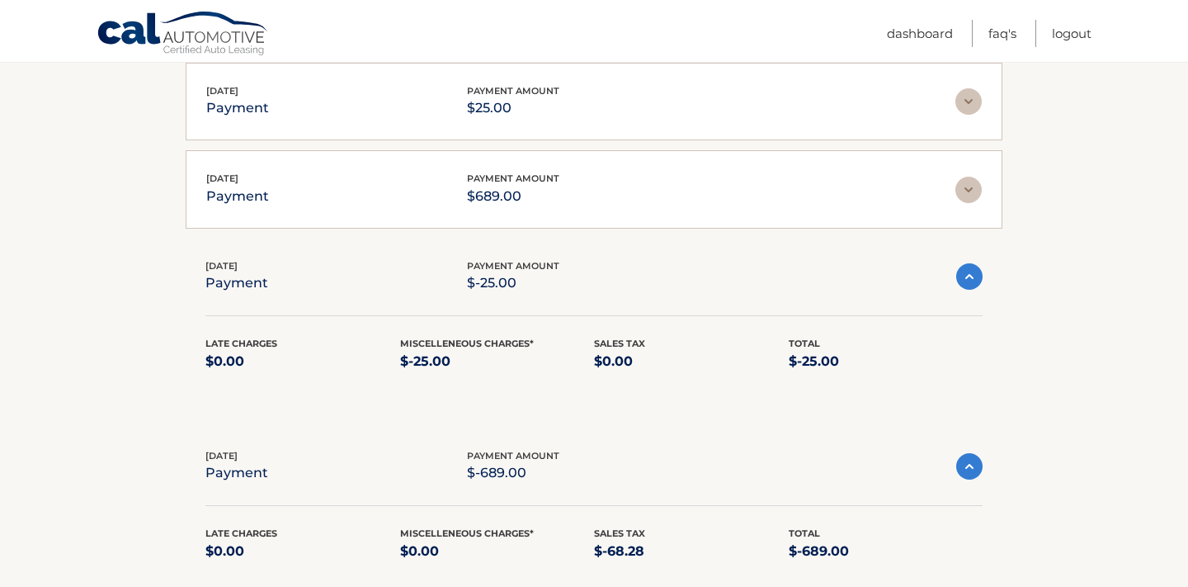
click at [965, 277] on img at bounding box center [969, 276] width 26 height 26
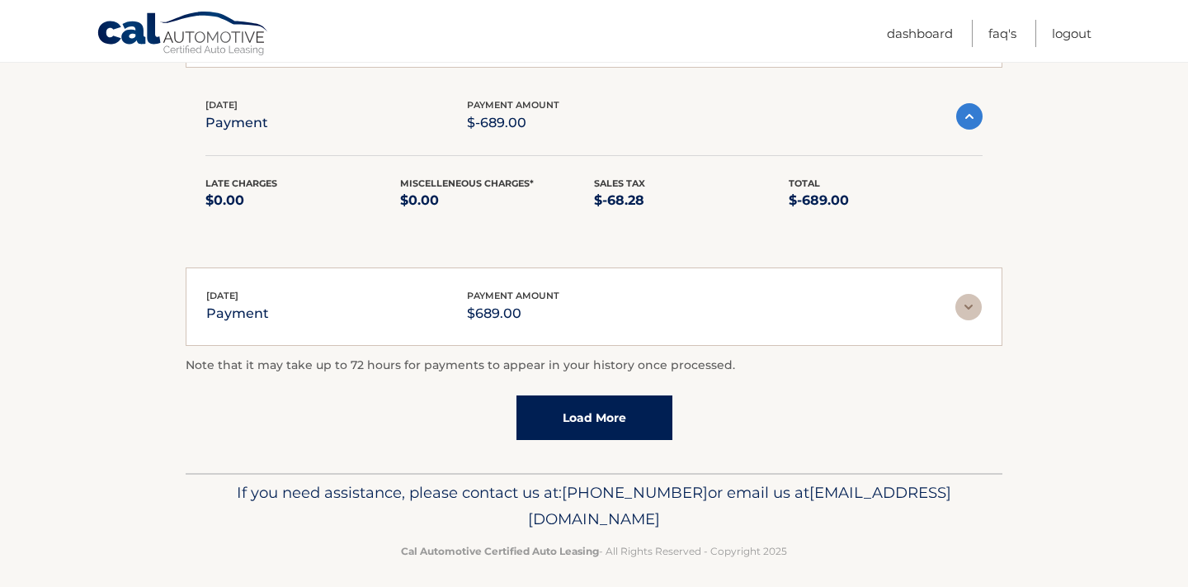
scroll to position [590, 0]
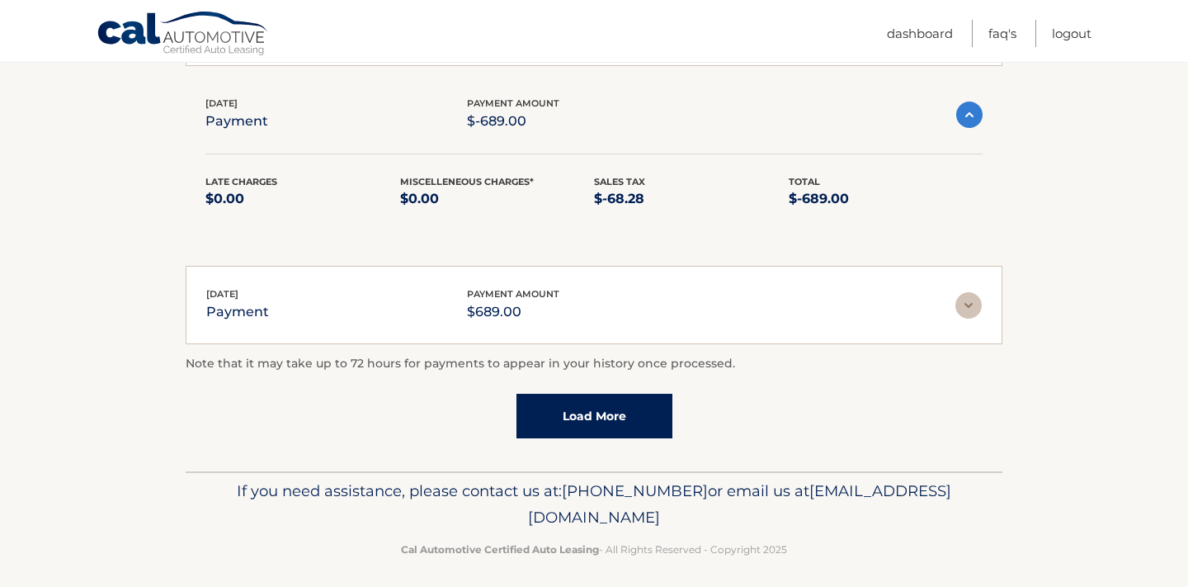
click at [633, 423] on link "Load More" at bounding box center [594, 416] width 156 height 45
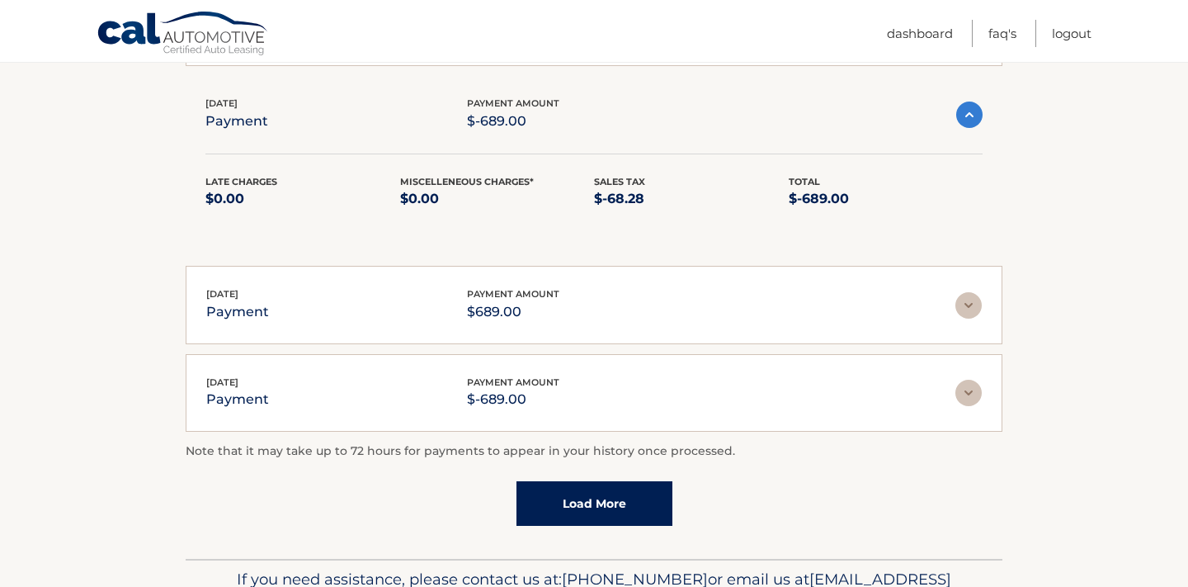
click at [608, 501] on link "Load More" at bounding box center [594, 503] width 156 height 45
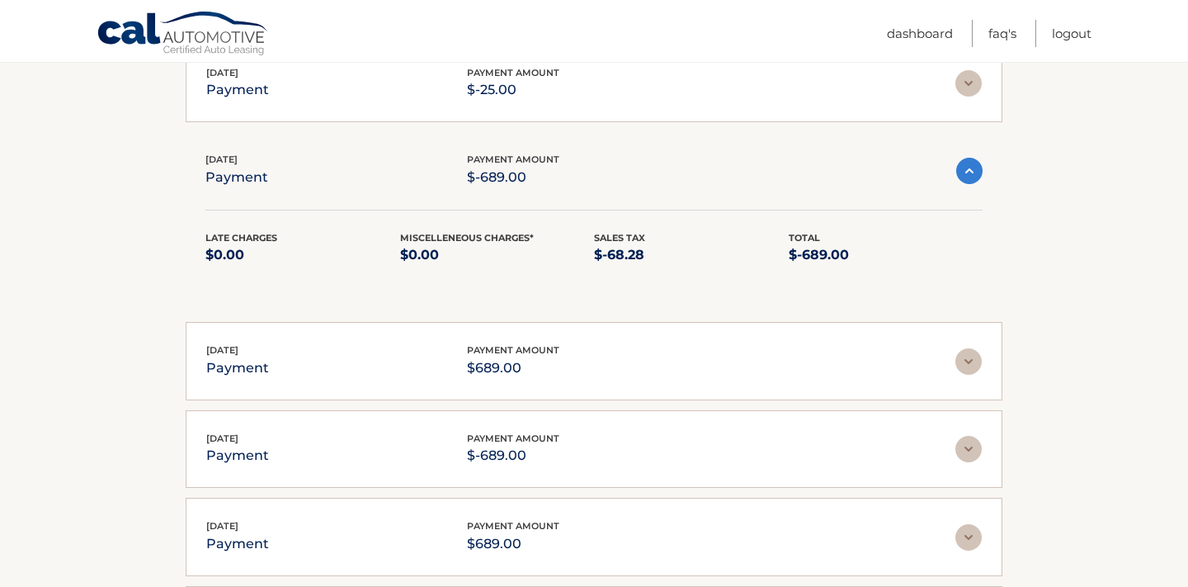
scroll to position [535, 0]
click at [969, 166] on img at bounding box center [969, 170] width 26 height 26
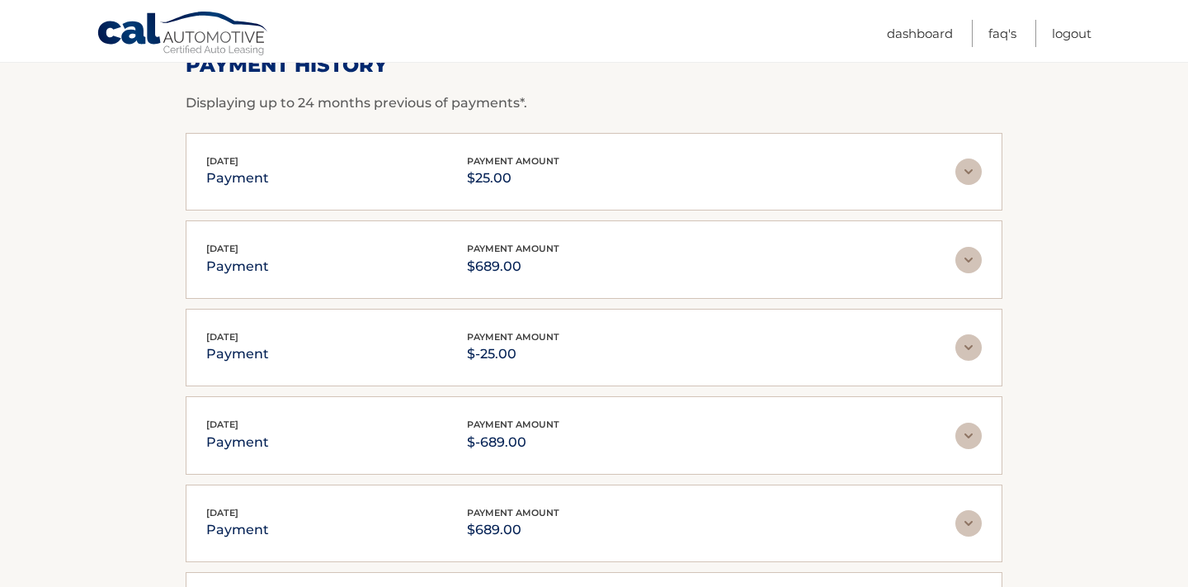
scroll to position [326, 0]
